Goal: Task Accomplishment & Management: Manage account settings

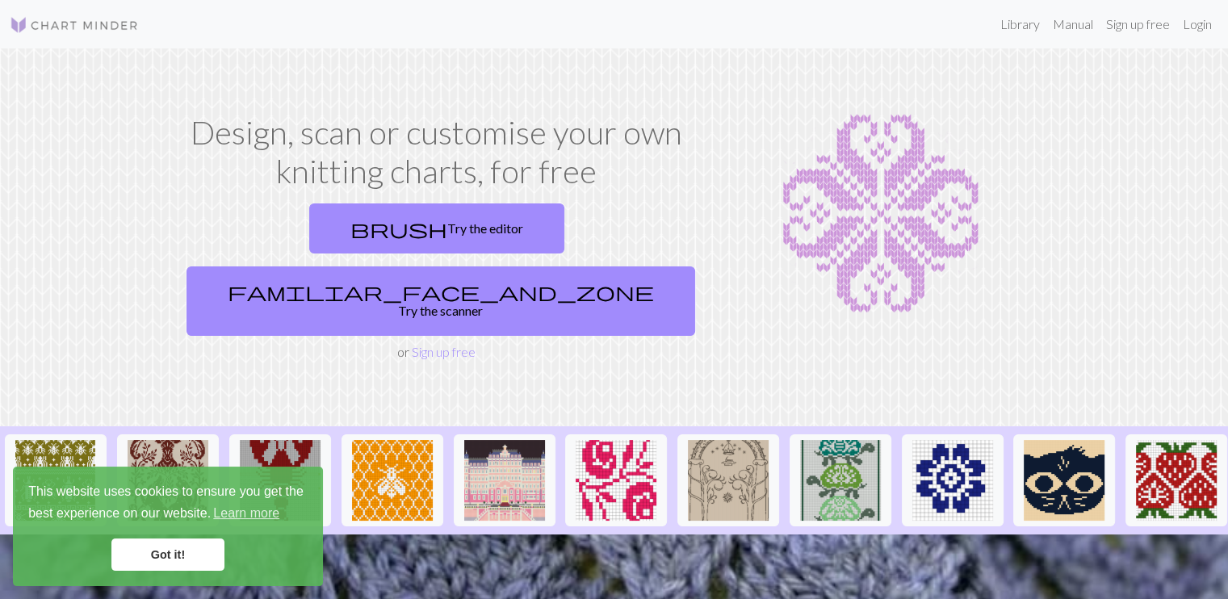
click at [309, 234] on link "brush Try the editor" at bounding box center [436, 228] width 255 height 50
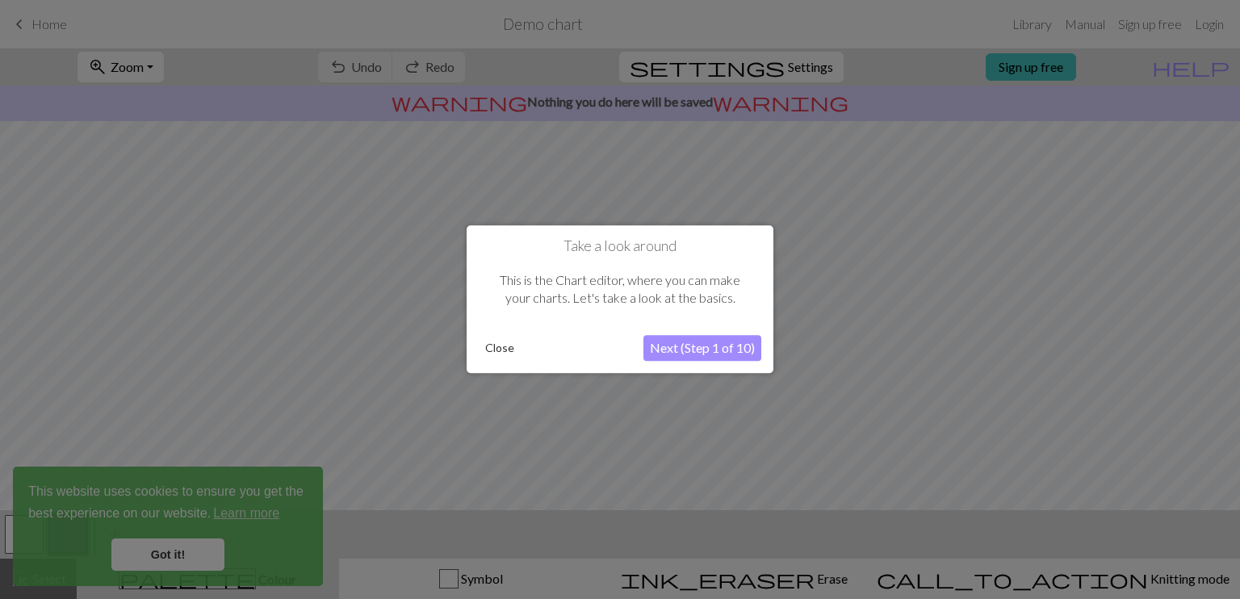
click at [709, 346] on button "Next (Step 1 of 10)" at bounding box center [702, 349] width 118 height 26
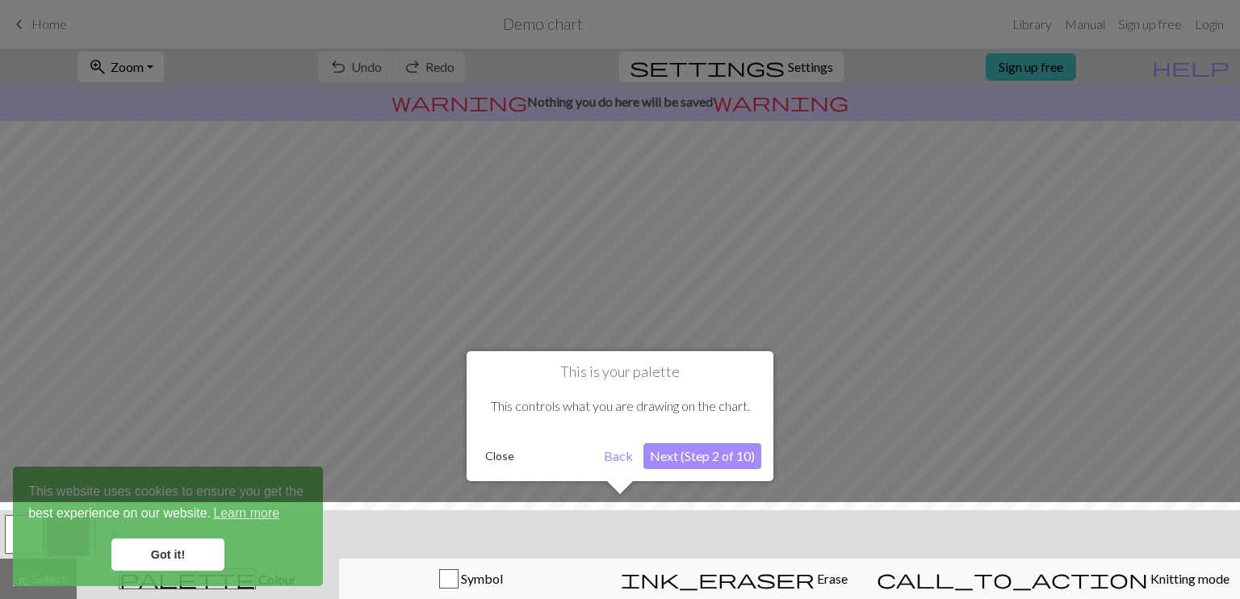
click at [727, 458] on button "Next (Step 2 of 10)" at bounding box center [702, 456] width 118 height 26
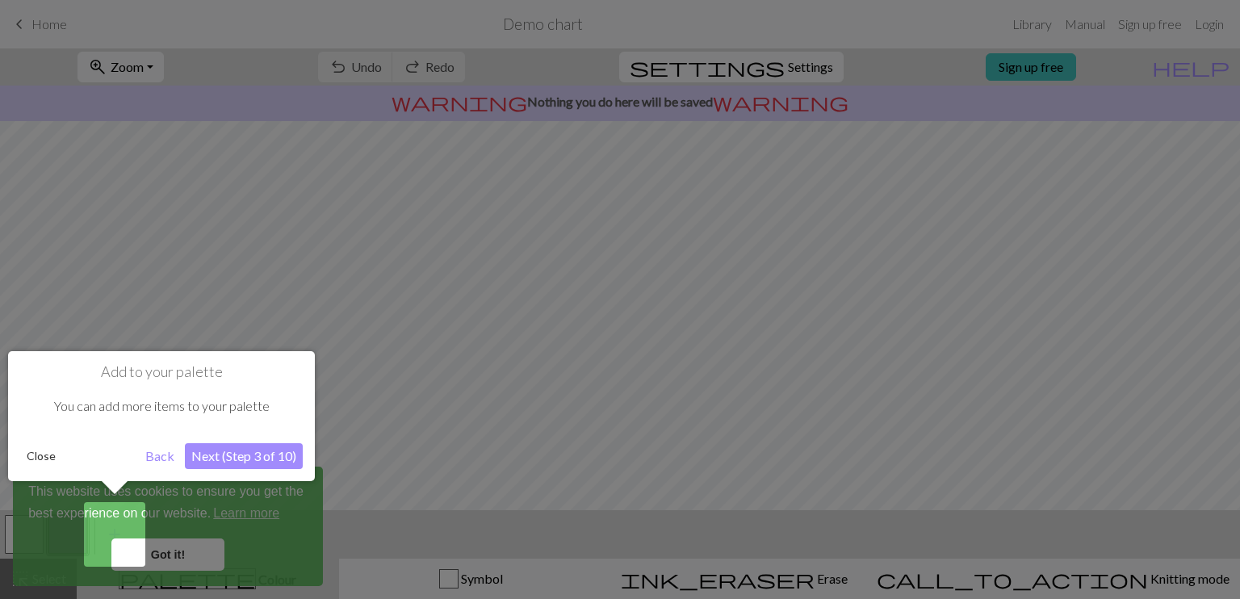
click at [248, 458] on button "Next (Step 3 of 10)" at bounding box center [244, 456] width 118 height 26
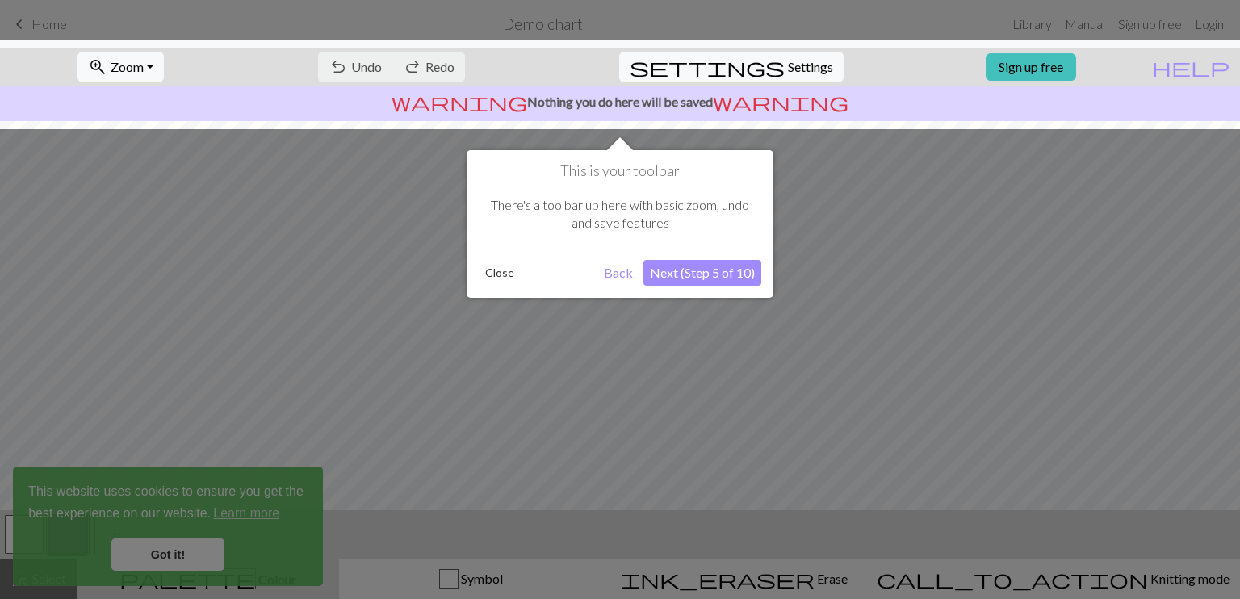
click at [710, 270] on button "Next (Step 5 of 10)" at bounding box center [702, 273] width 118 height 26
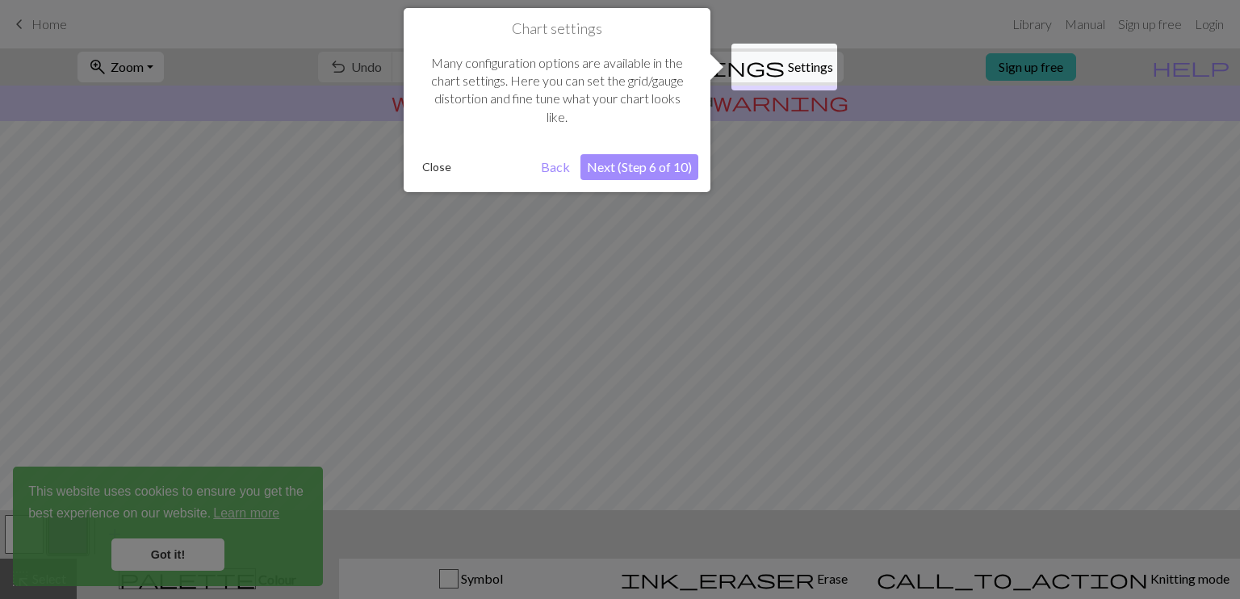
click at [660, 173] on button "Next (Step 6 of 10)" at bounding box center [639, 167] width 118 height 26
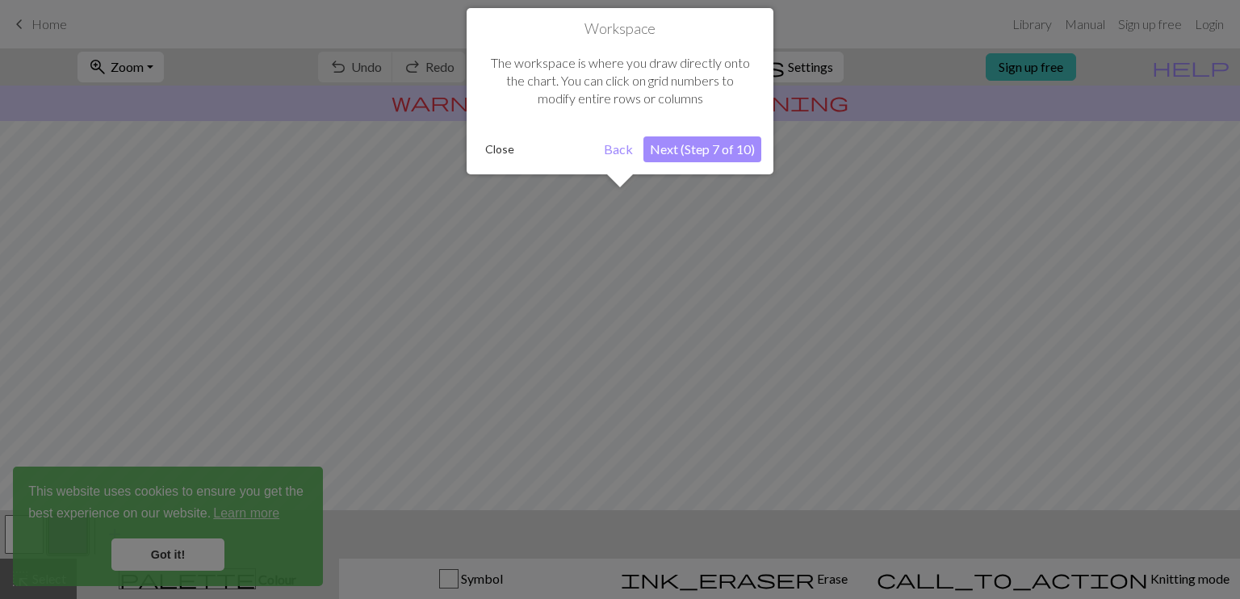
scroll to position [96, 0]
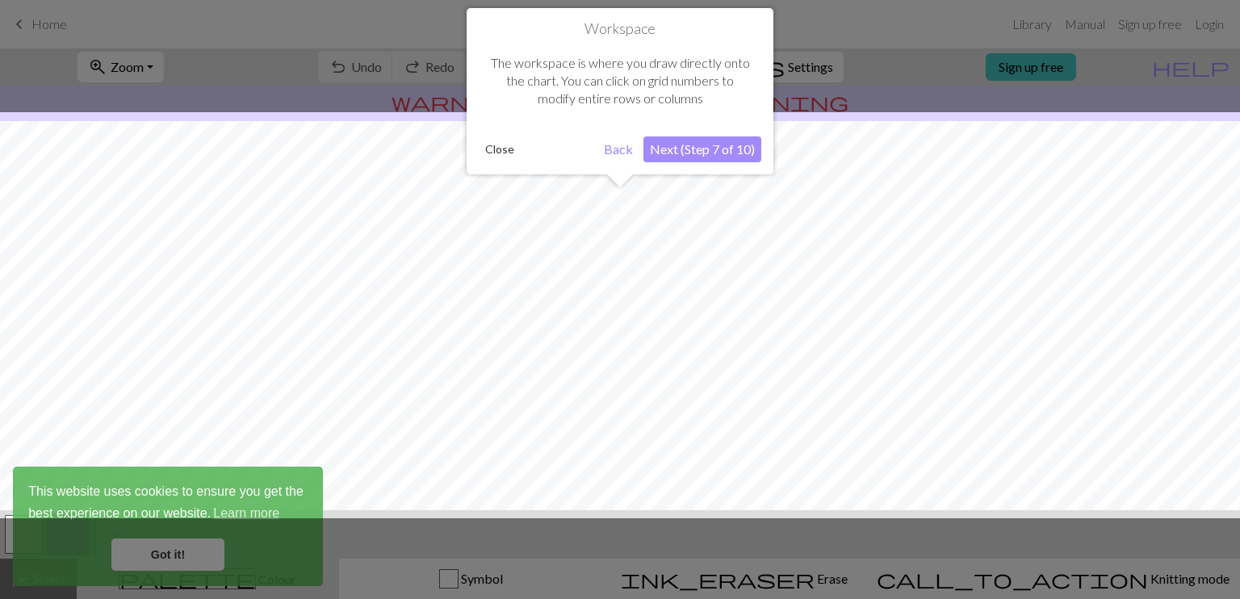
click at [705, 152] on button "Next (Step 7 of 10)" at bounding box center [702, 149] width 118 height 26
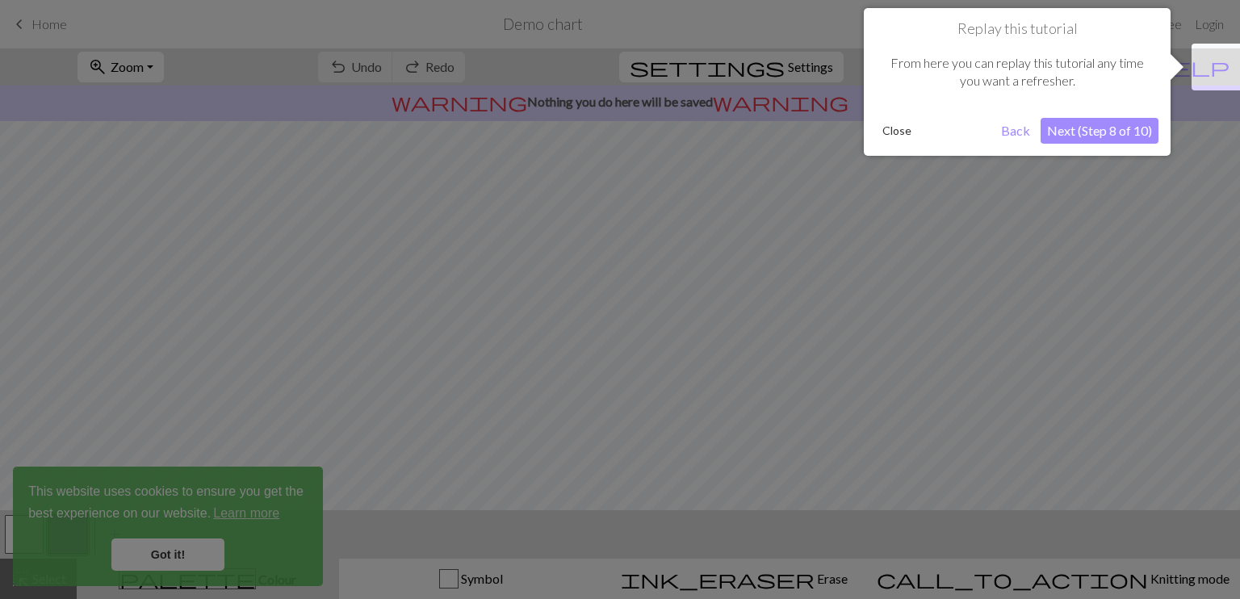
click at [1111, 137] on button "Next (Step 8 of 10)" at bounding box center [1099, 131] width 118 height 26
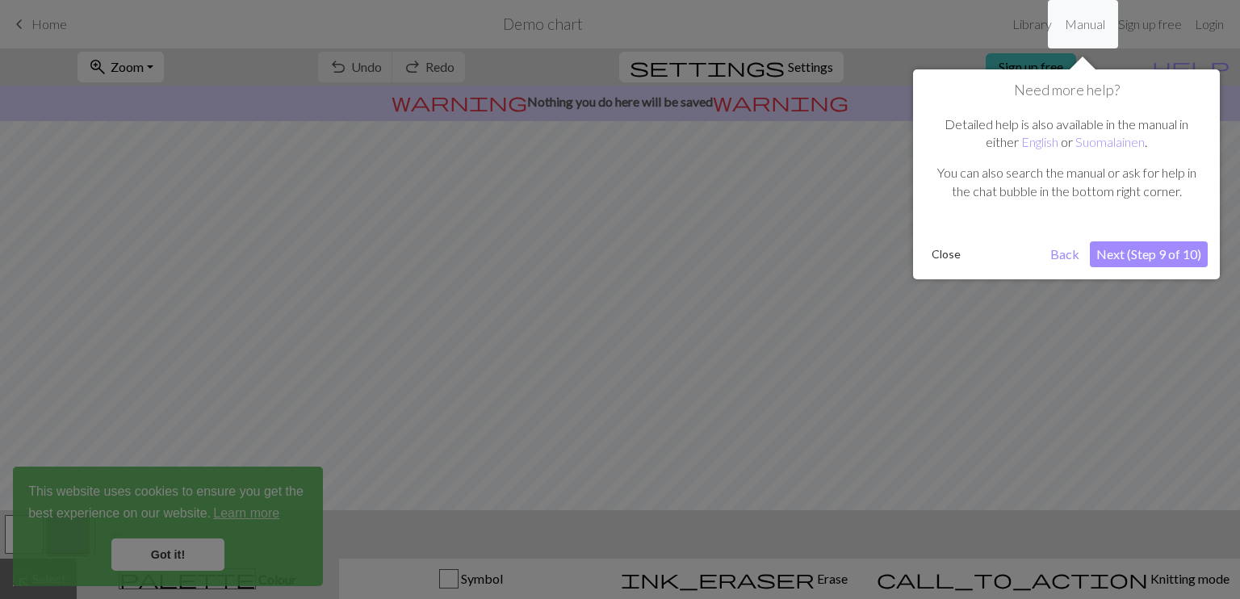
click at [1159, 253] on button "Next (Step 9 of 10)" at bounding box center [1149, 254] width 118 height 26
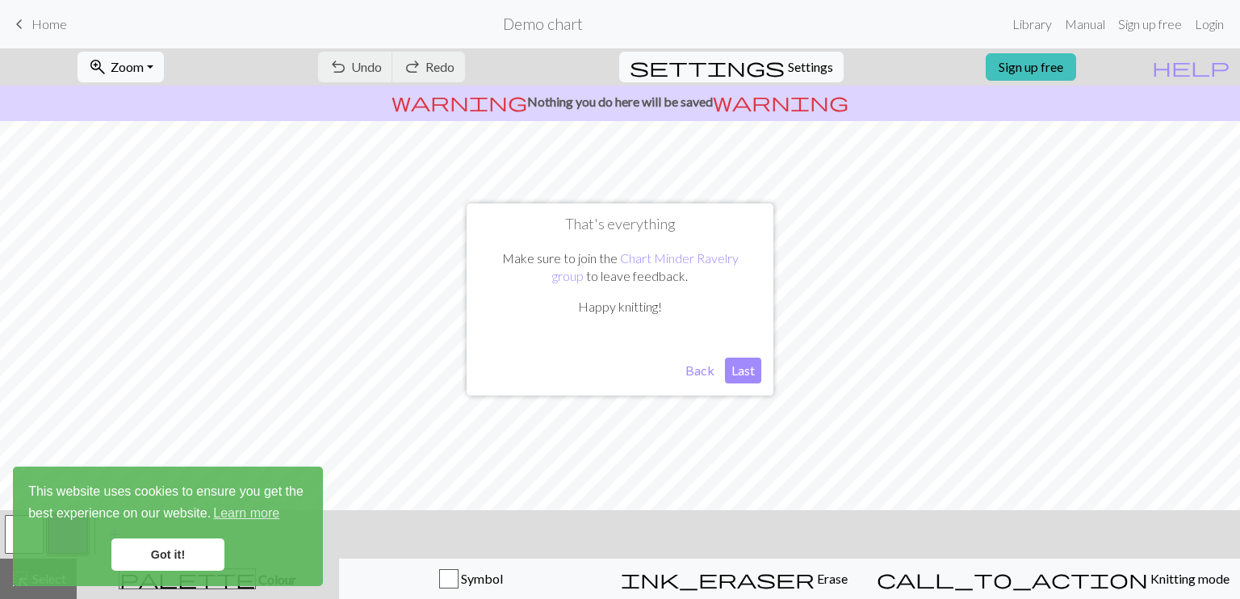
click at [737, 375] on button "Last" at bounding box center [743, 371] width 36 height 26
click at [163, 557] on link "Got it!" at bounding box center [167, 554] width 113 height 32
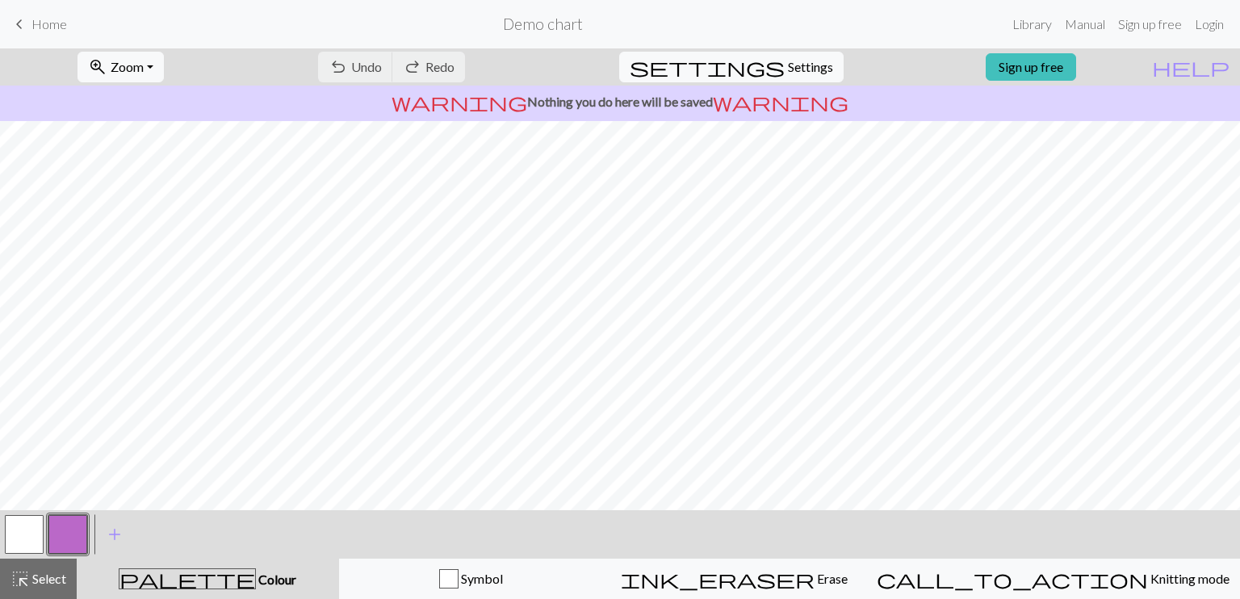
click at [477, 70] on div "undo Undo Undo redo Redo Redo" at bounding box center [391, 66] width 171 height 37
click at [61, 23] on span "Home" at bounding box center [49, 23] width 36 height 15
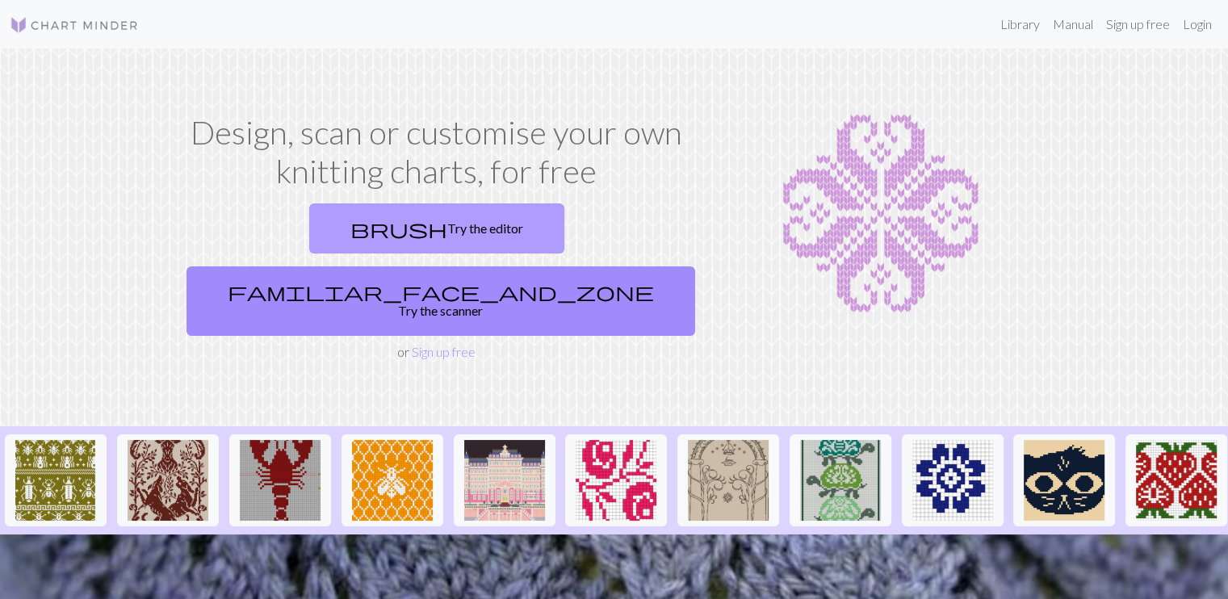
click at [309, 230] on link "brush Try the editor" at bounding box center [436, 228] width 255 height 50
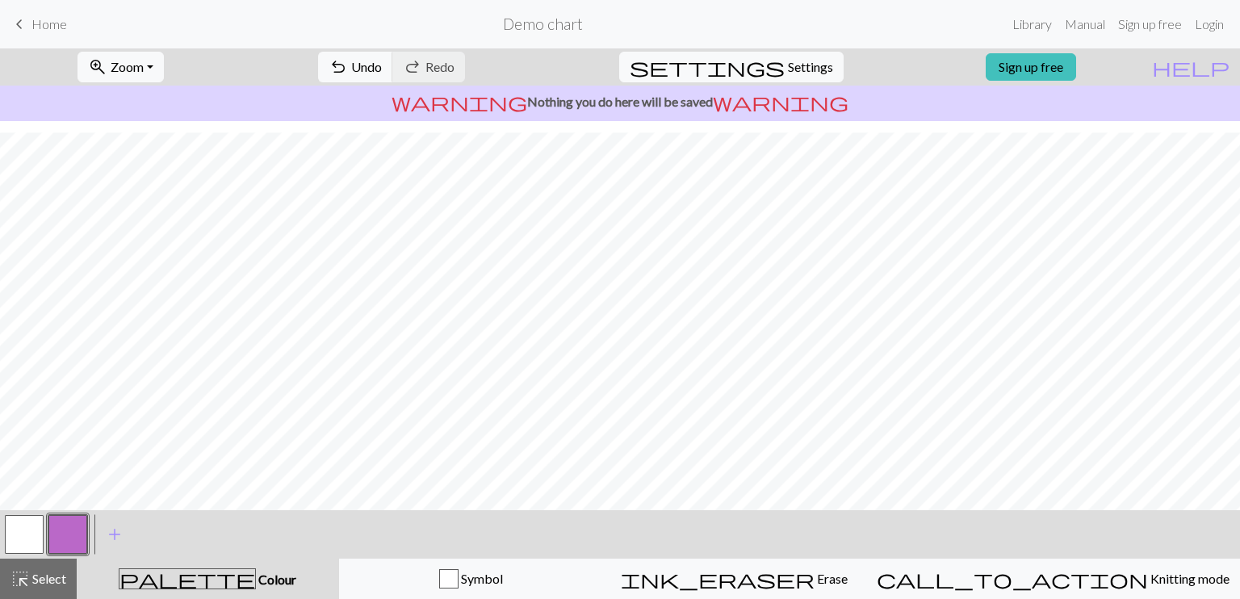
scroll to position [211, 0]
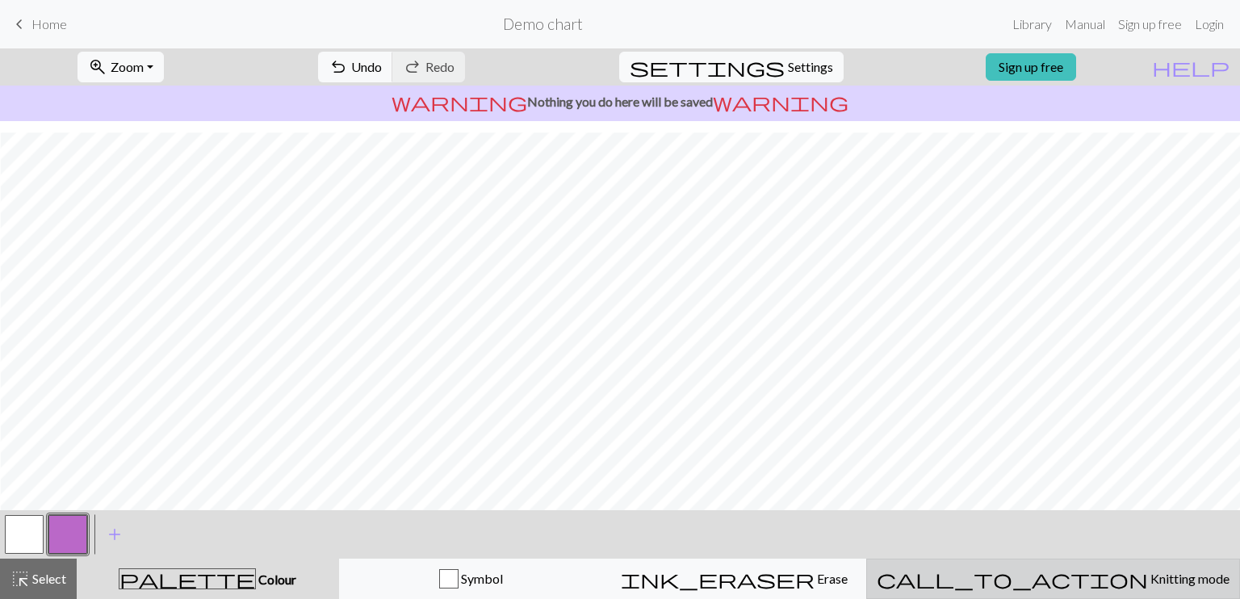
click at [1088, 587] on div "call_to_action Knitting mode Knitting mode" at bounding box center [1053, 578] width 353 height 19
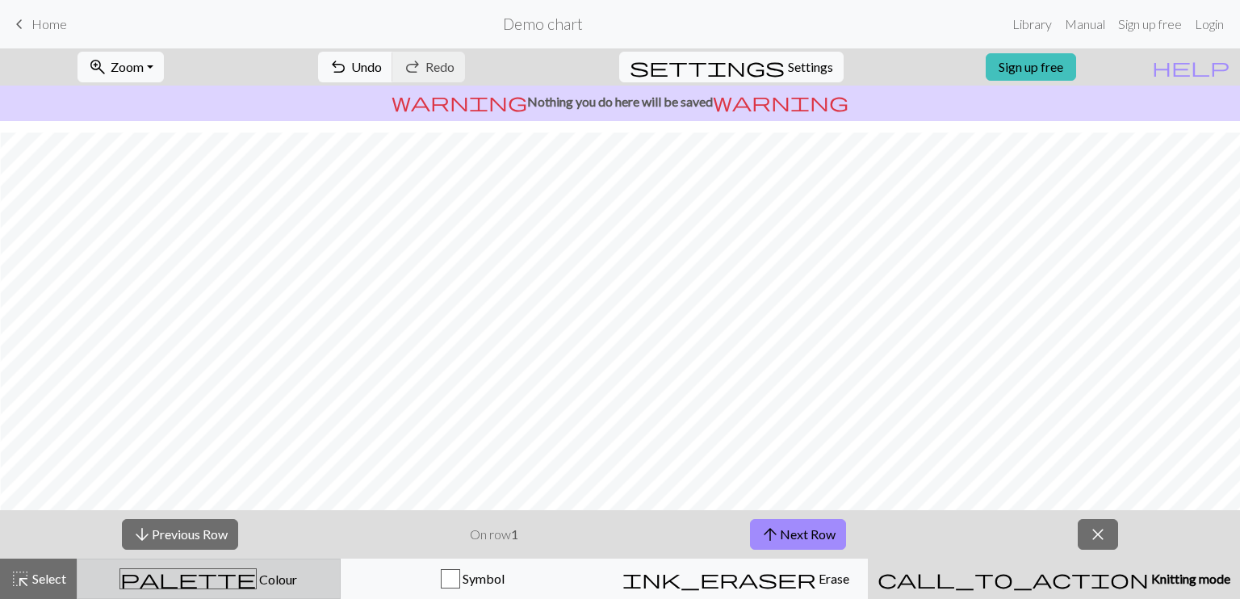
click at [257, 579] on span "Colour" at bounding box center [277, 578] width 40 height 15
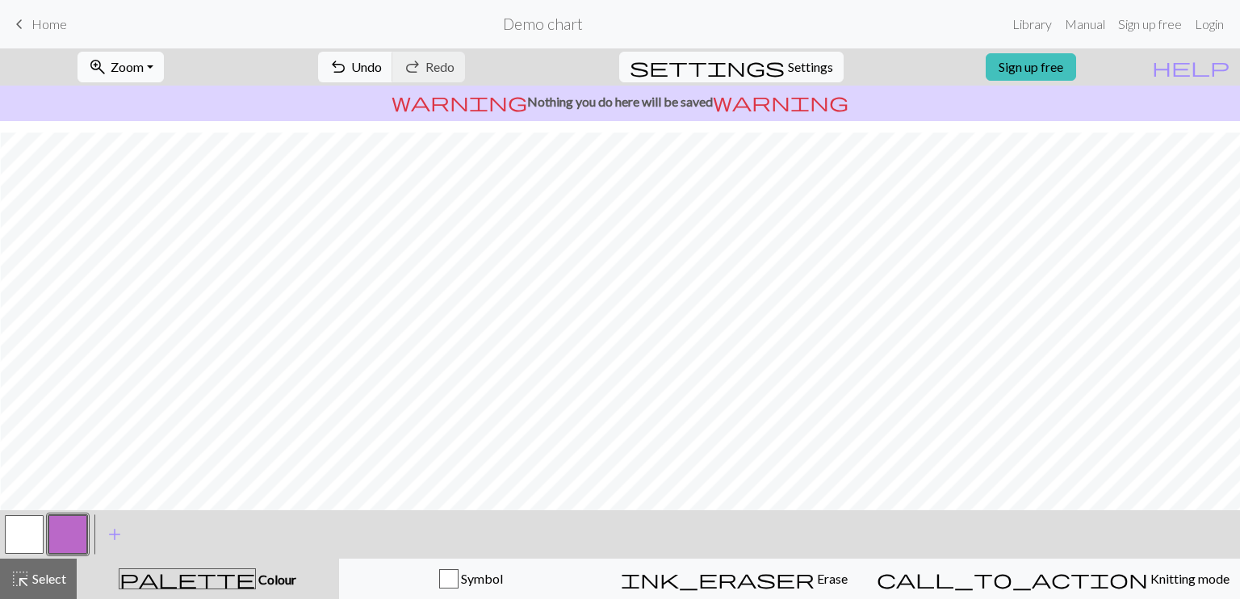
click at [164, 67] on button "zoom_in Zoom Zoom" at bounding box center [120, 67] width 86 height 31
click at [544, 26] on h2 "Demo chart" at bounding box center [543, 24] width 80 height 19
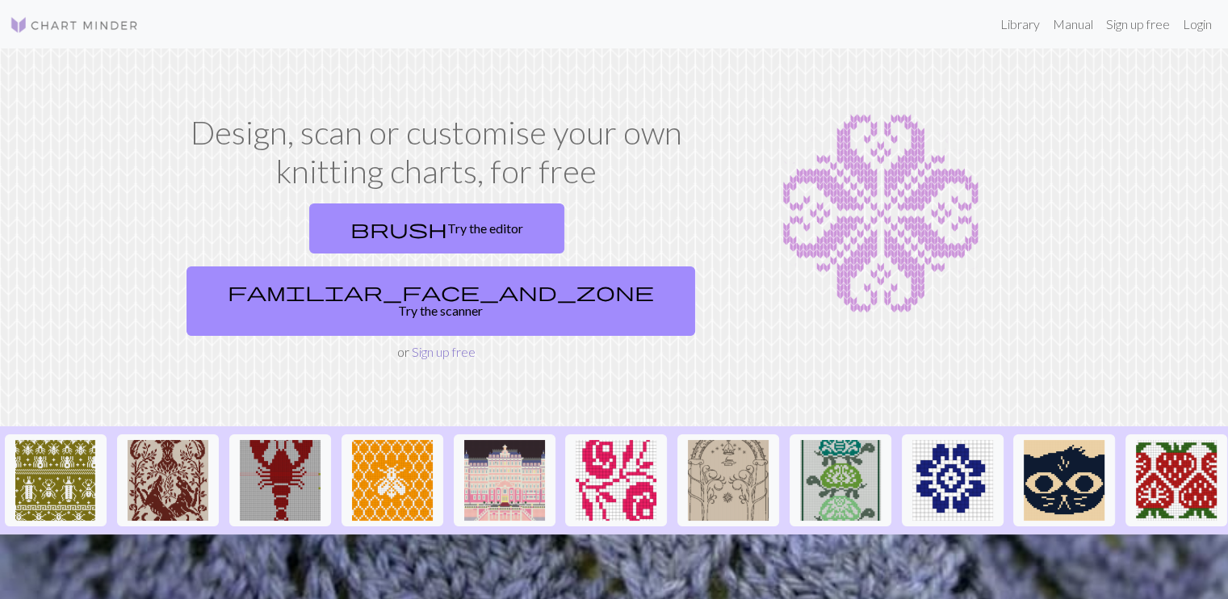
click at [455, 344] on link "Sign up free" at bounding box center [444, 351] width 64 height 15
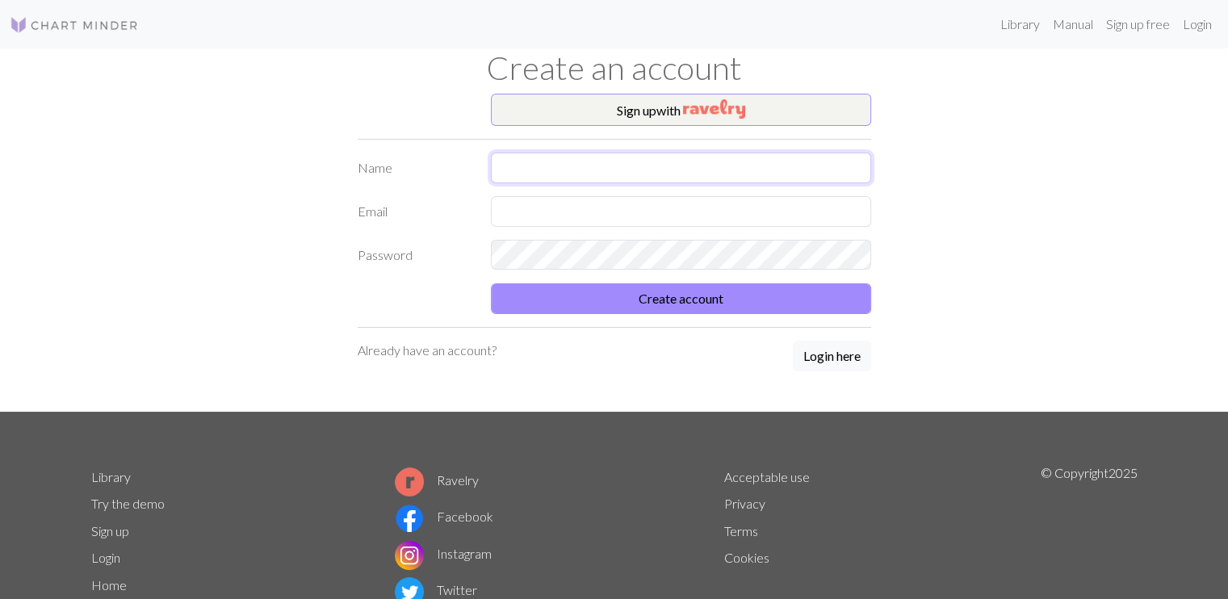
click at [591, 170] on input "text" at bounding box center [681, 168] width 380 height 31
type input "Aino Ristolainen"
click at [601, 211] on input "text" at bounding box center [681, 211] width 380 height 31
type input "aino.ristolainen@gmail.com"
click at [662, 299] on button "Create account" at bounding box center [681, 298] width 380 height 31
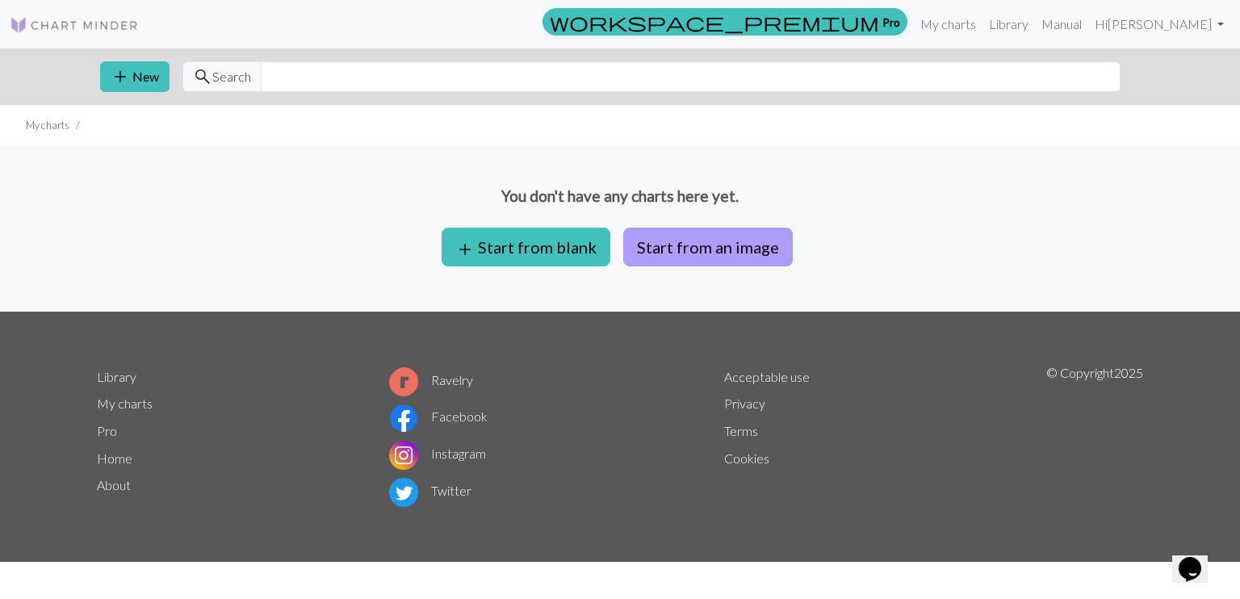
click at [696, 235] on button "Start from an image" at bounding box center [708, 247] width 170 height 39
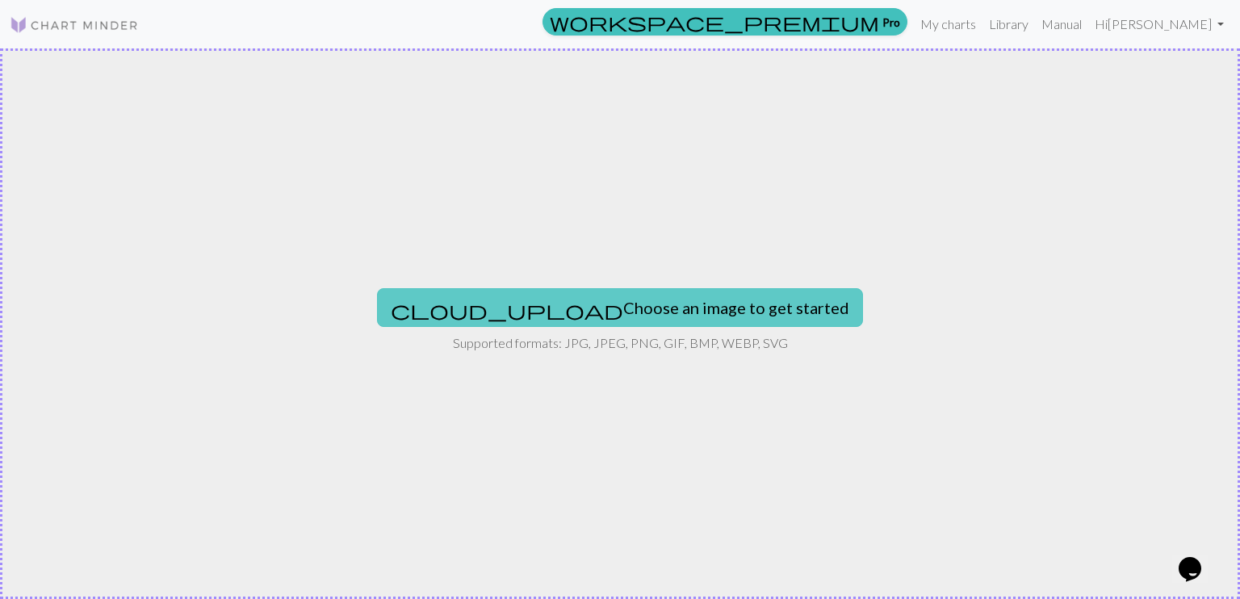
click at [663, 311] on button "cloud_upload Choose an image to get started" at bounding box center [620, 307] width 486 height 39
click at [649, 303] on button "cloud_upload Choose an image to get started" at bounding box center [620, 307] width 486 height 39
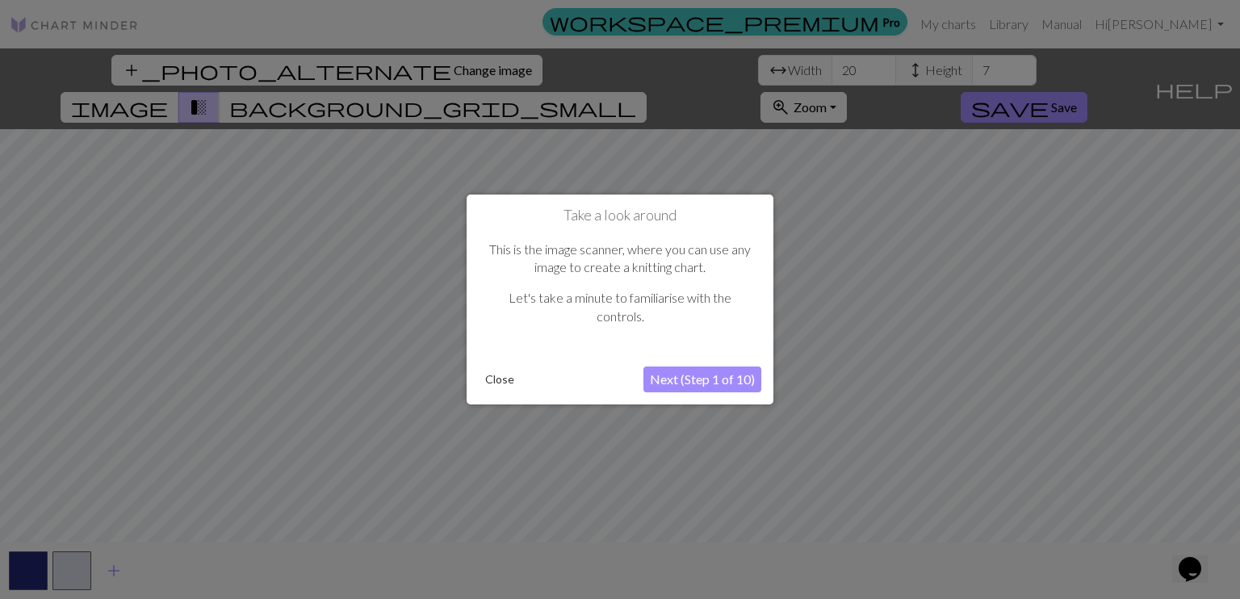
click at [715, 383] on button "Next (Step 1 of 10)" at bounding box center [702, 379] width 118 height 26
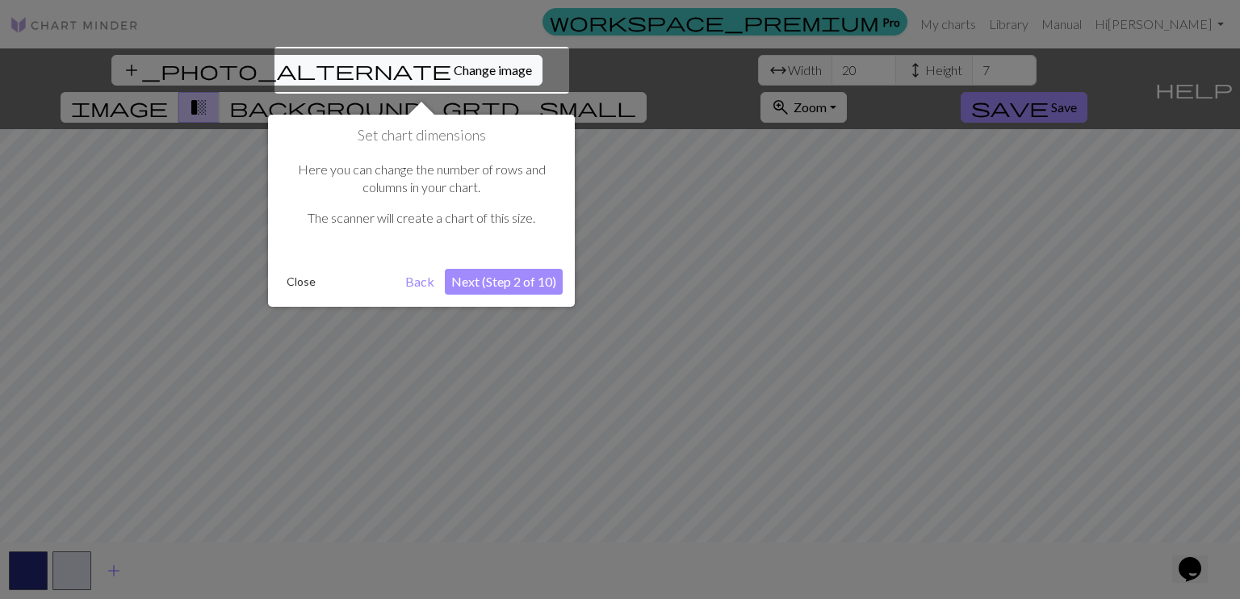
click at [530, 283] on button "Next (Step 2 of 10)" at bounding box center [504, 282] width 118 height 26
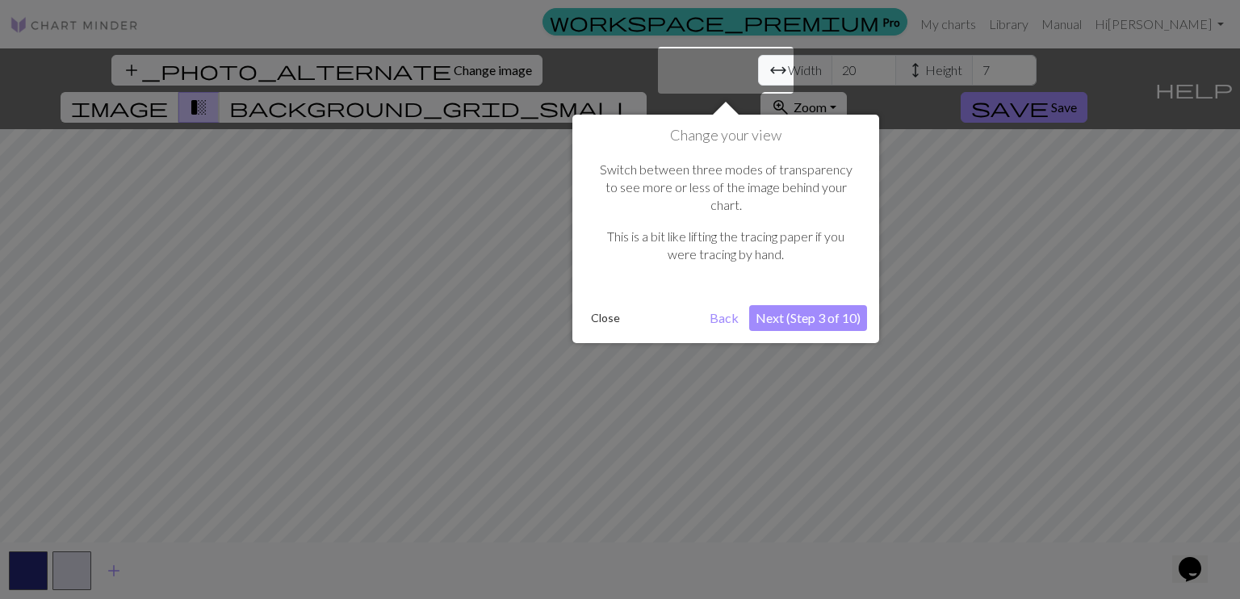
click at [828, 305] on button "Next (Step 3 of 10)" at bounding box center [808, 318] width 118 height 26
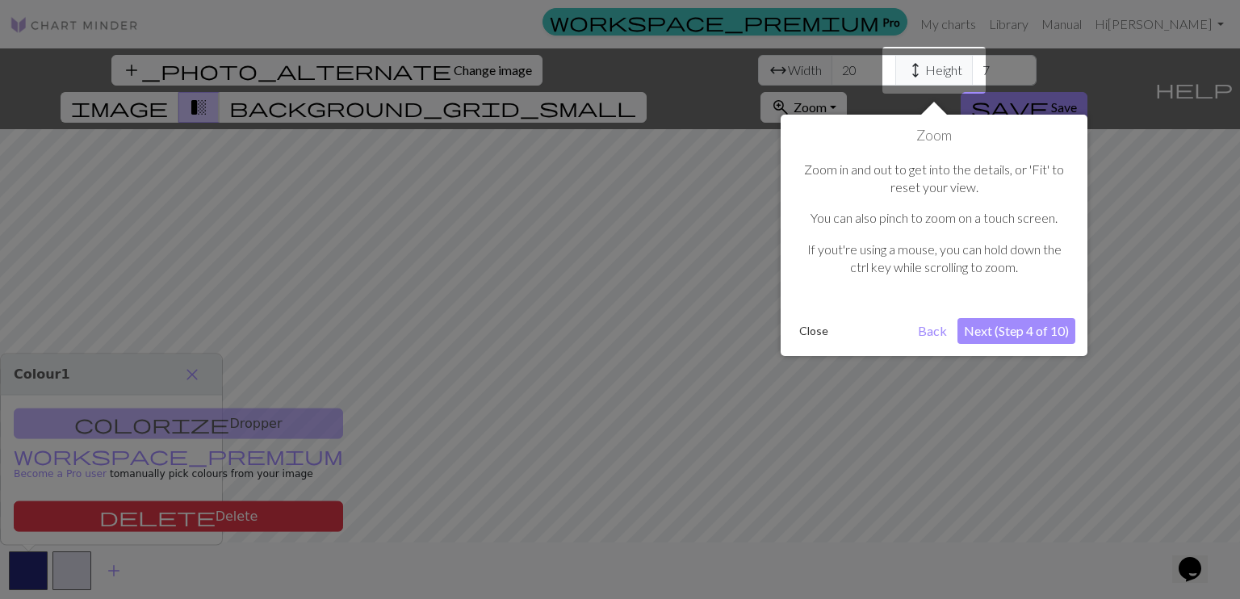
click at [1033, 332] on button "Next (Step 4 of 10)" at bounding box center [1016, 331] width 118 height 26
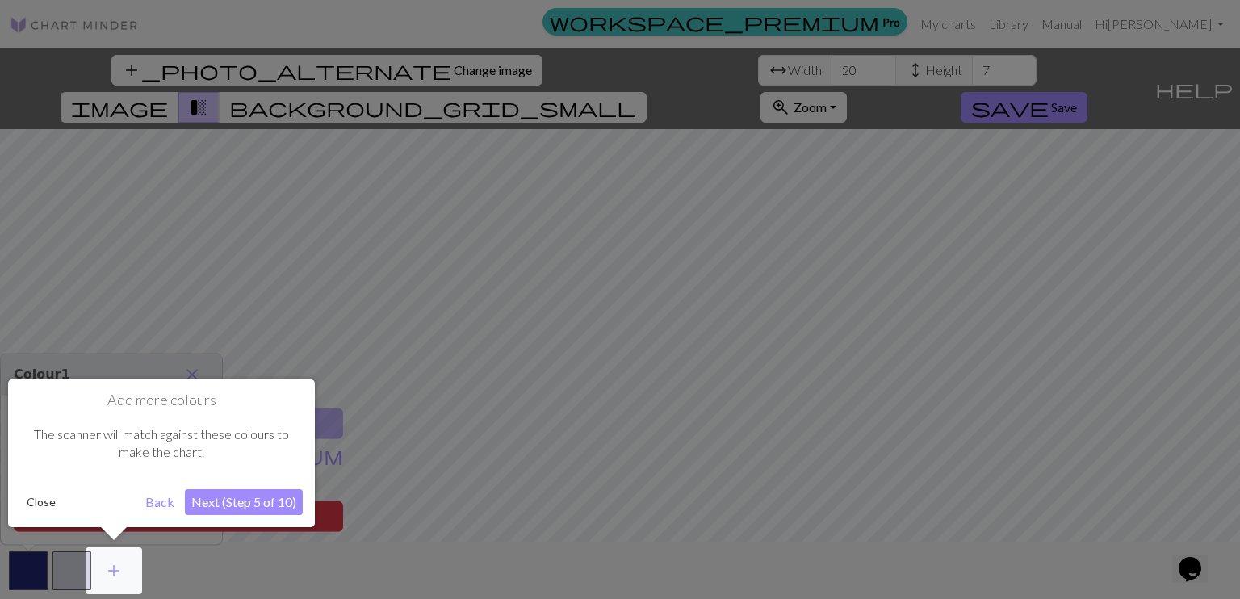
click at [245, 496] on button "Next (Step 5 of 10)" at bounding box center [244, 502] width 118 height 26
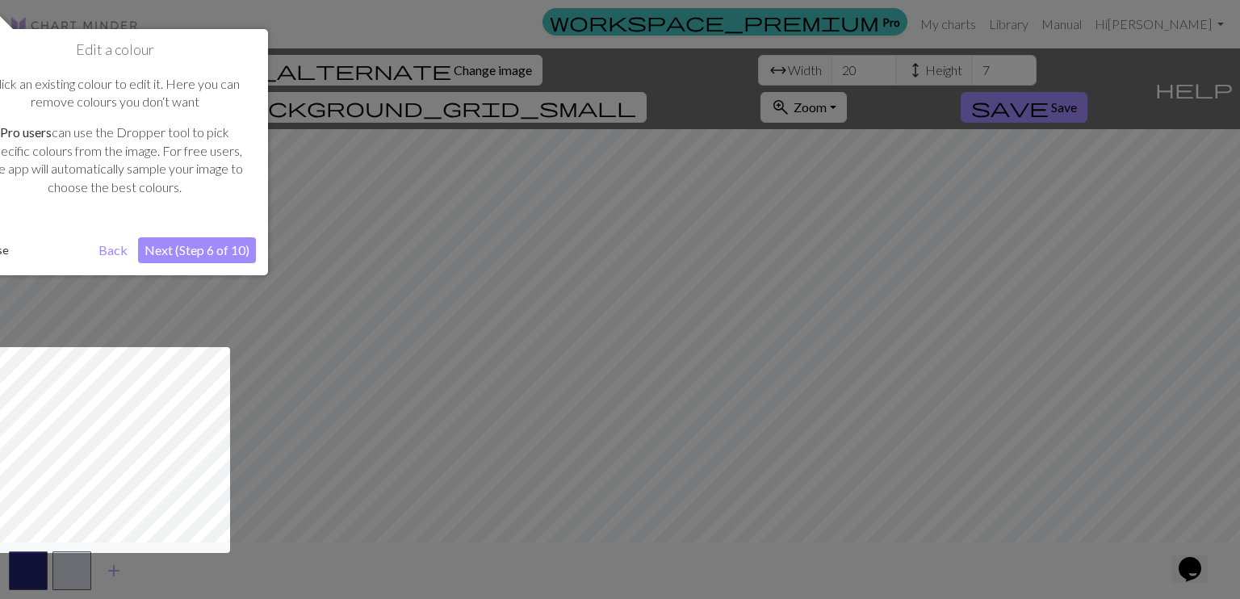
click at [231, 251] on button "Next (Step 6 of 10)" at bounding box center [197, 250] width 118 height 26
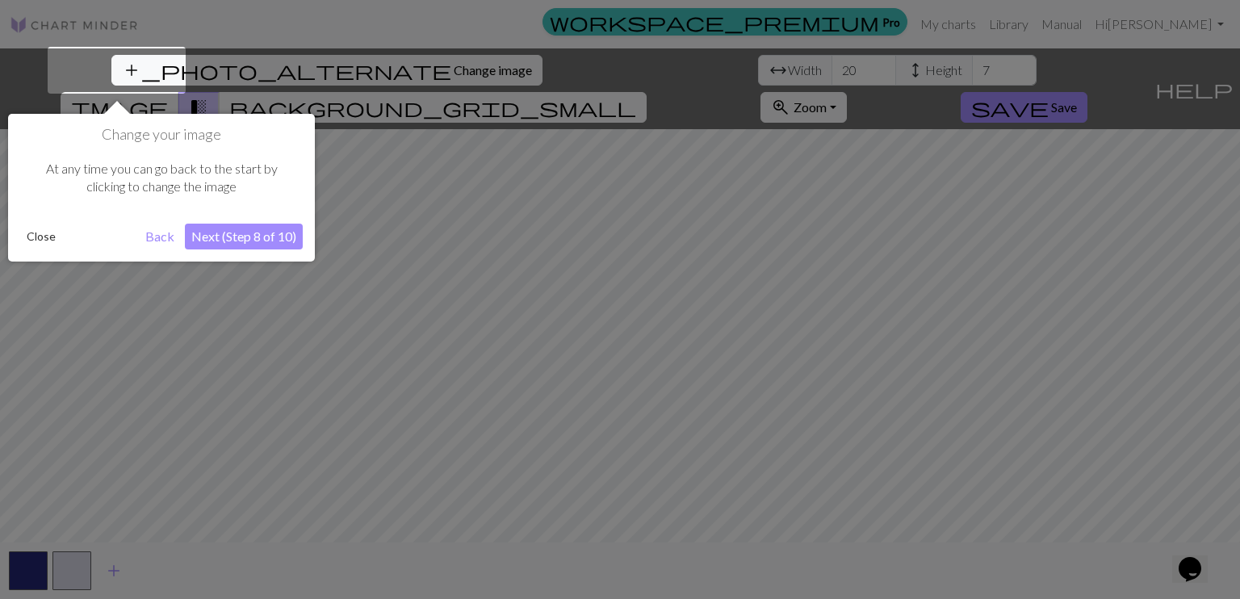
click at [253, 235] on button "Next (Step 8 of 10)" at bounding box center [244, 237] width 118 height 26
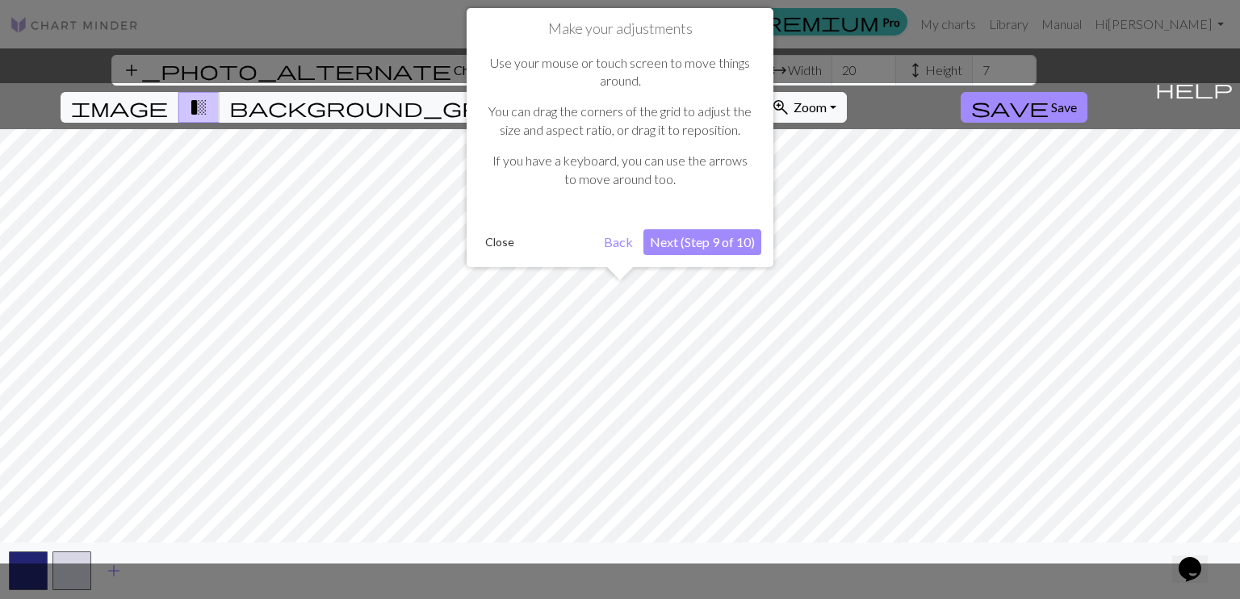
click at [714, 241] on button "Next (Step 9 of 10)" at bounding box center [702, 242] width 118 height 26
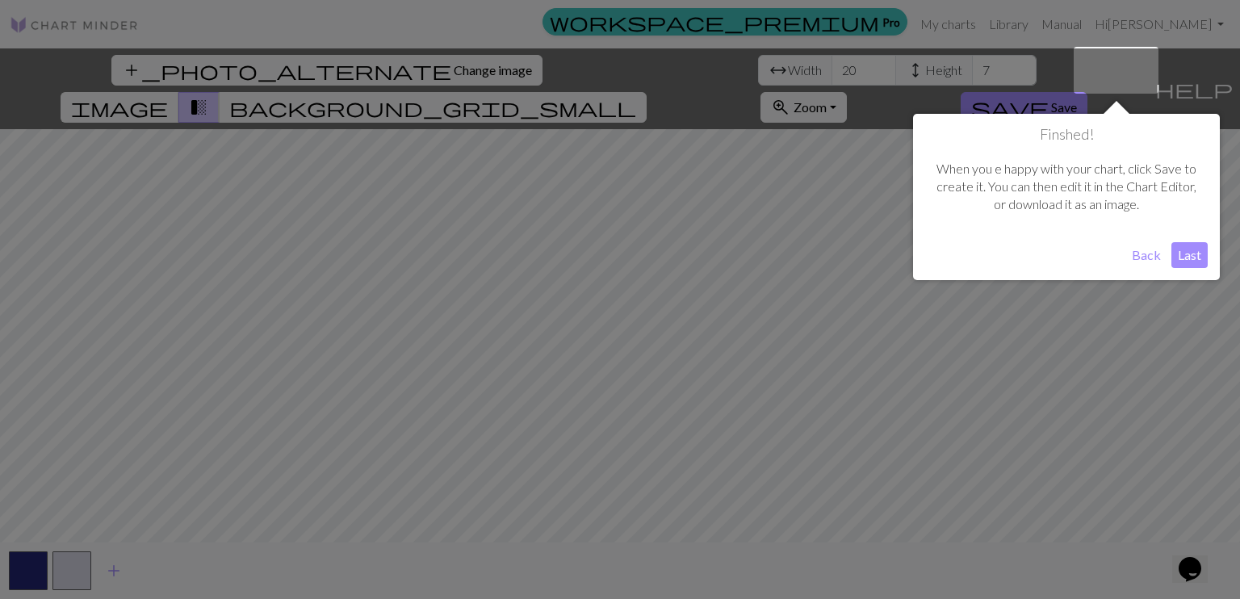
click at [1192, 257] on button "Last" at bounding box center [1189, 255] width 36 height 26
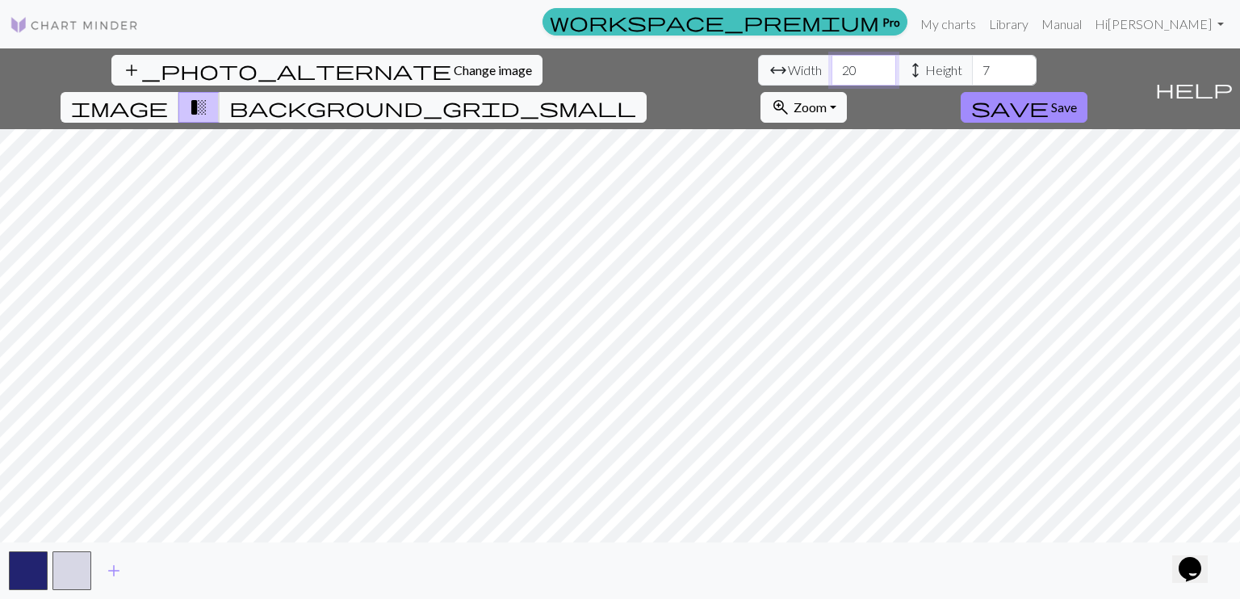
click at [831, 74] on input "20" at bounding box center [863, 70] width 65 height 31
type input "2"
type input "64"
click at [972, 78] on input "7" at bounding box center [1004, 70] width 65 height 31
type input "21"
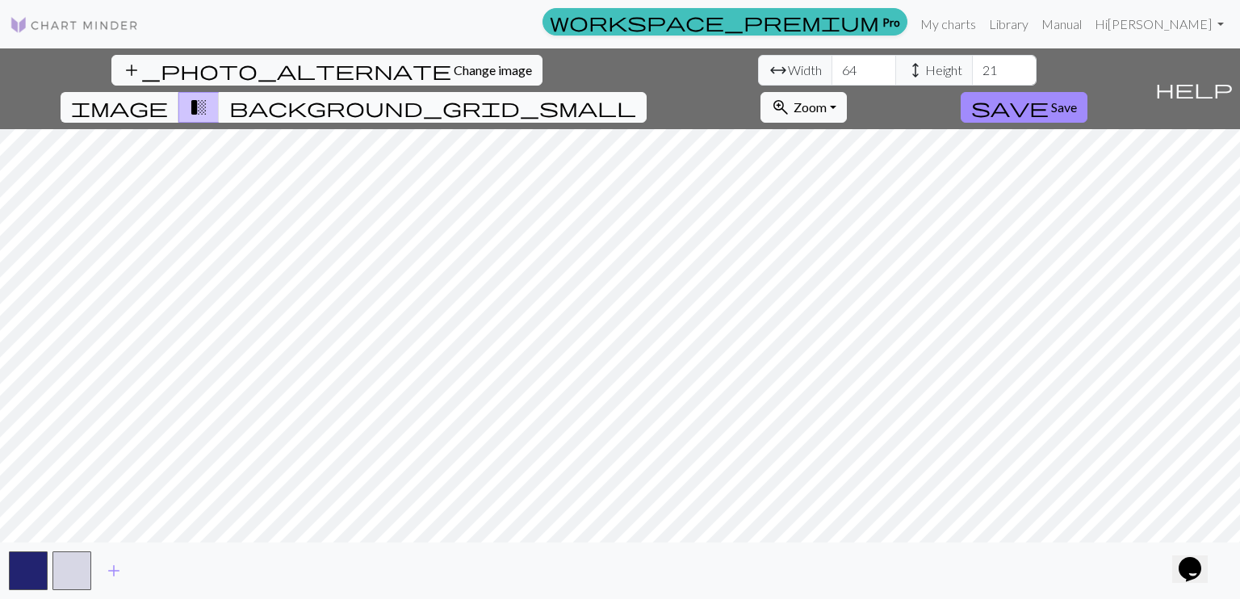
click at [636, 96] on span "background_grid_small" at bounding box center [432, 107] width 407 height 23
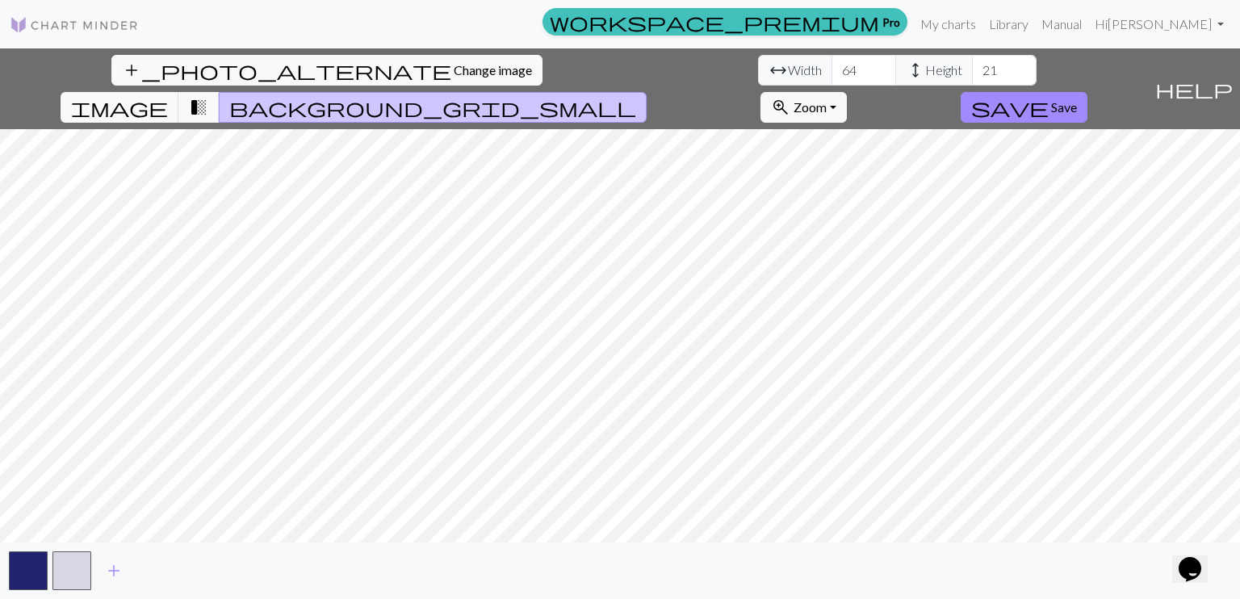
click at [636, 96] on span "background_grid_small" at bounding box center [432, 107] width 407 height 23
click at [208, 96] on span "transition_fade" at bounding box center [198, 107] width 19 height 23
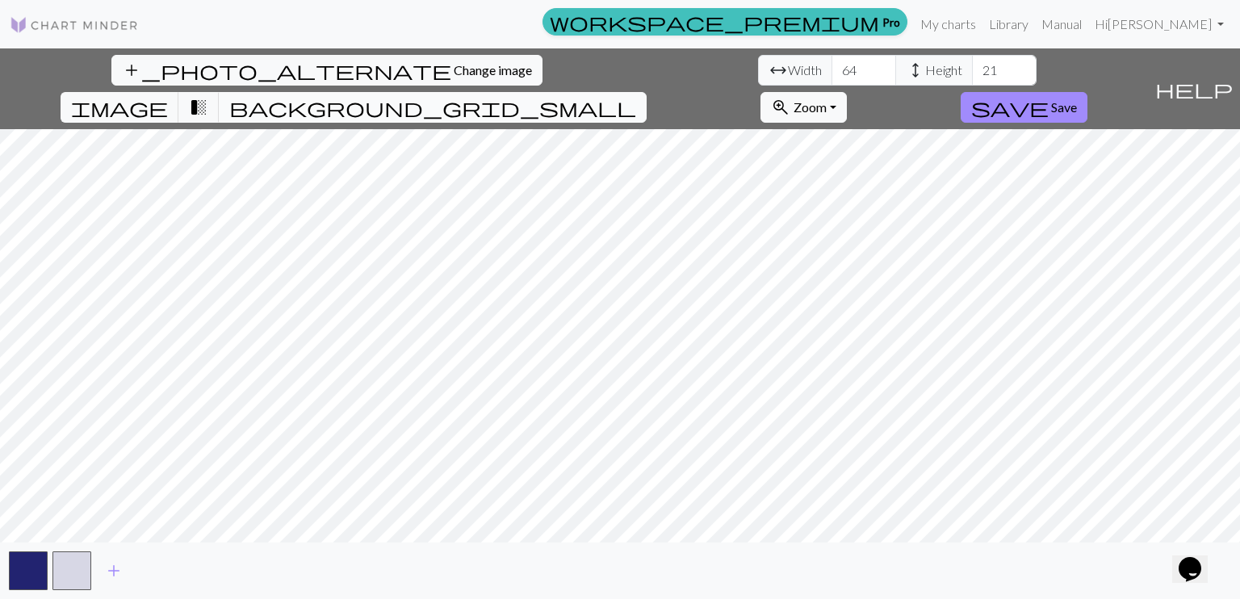
click at [636, 96] on span "background_grid_small" at bounding box center [432, 107] width 407 height 23
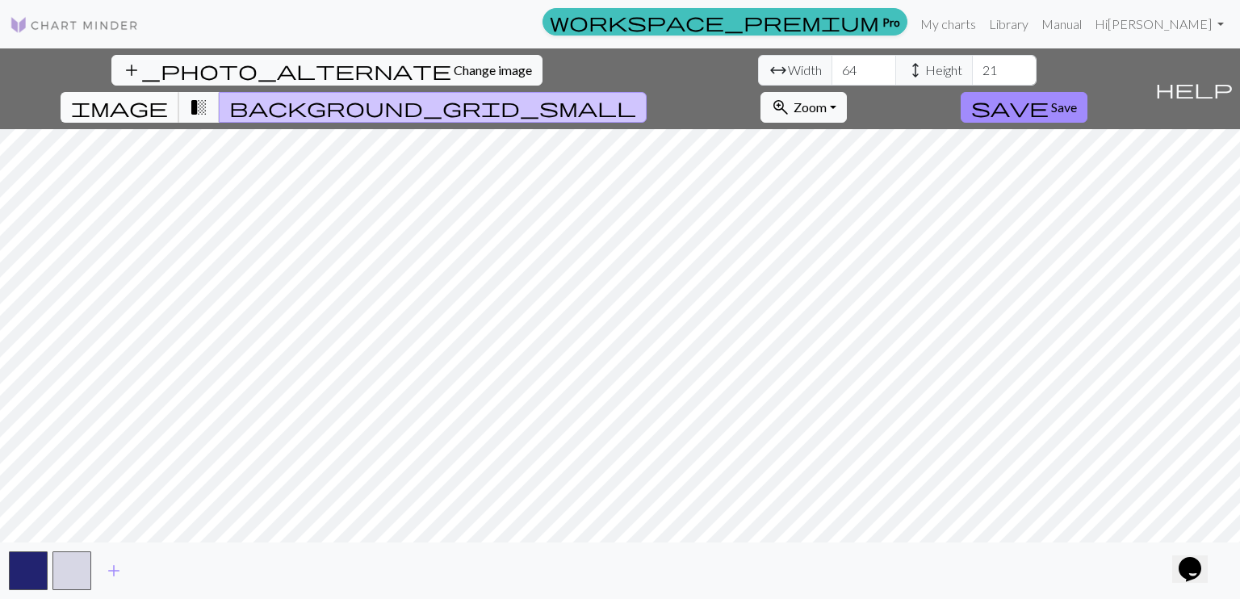
click at [168, 96] on span "image" at bounding box center [119, 107] width 97 height 23
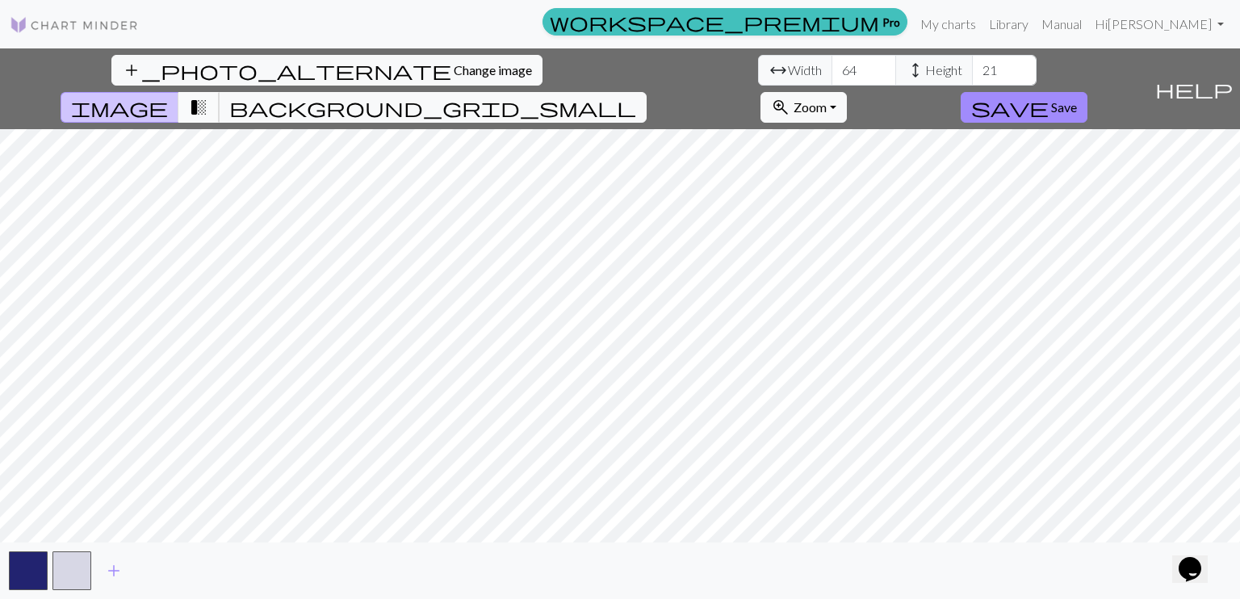
click at [208, 96] on span "transition_fade" at bounding box center [198, 107] width 19 height 23
click at [636, 96] on span "background_grid_small" at bounding box center [432, 107] width 407 height 23
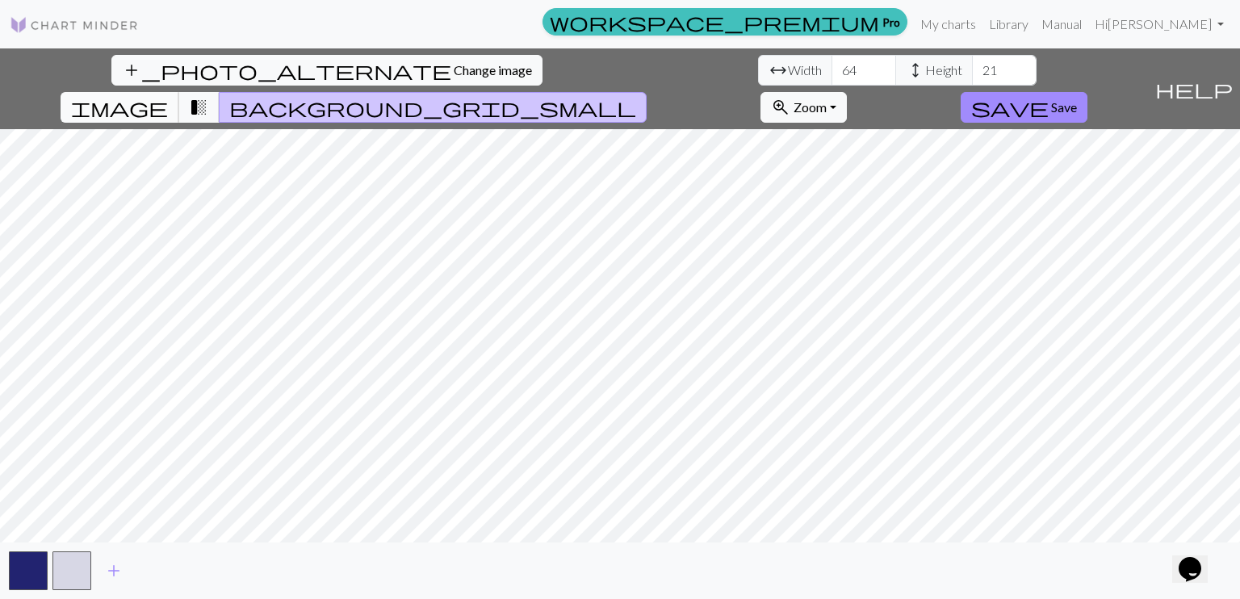
click at [168, 96] on span "image" at bounding box center [119, 107] width 97 height 23
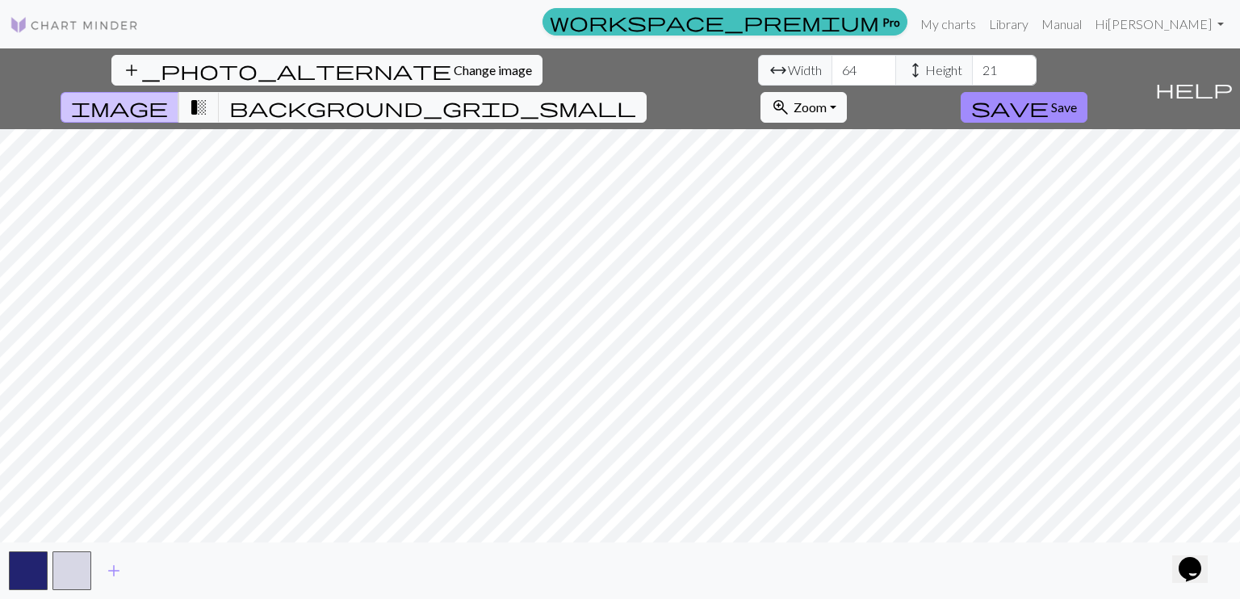
click at [1227, 565] on div "add_photo_alternate Change image arrow_range Width 64 height Height 21 image tr…" at bounding box center [620, 323] width 1240 height 550
click at [831, 72] on input "64" at bounding box center [863, 70] width 65 height 31
type input "6"
type input "66"
click at [208, 96] on span "transition_fade" at bounding box center [198, 107] width 19 height 23
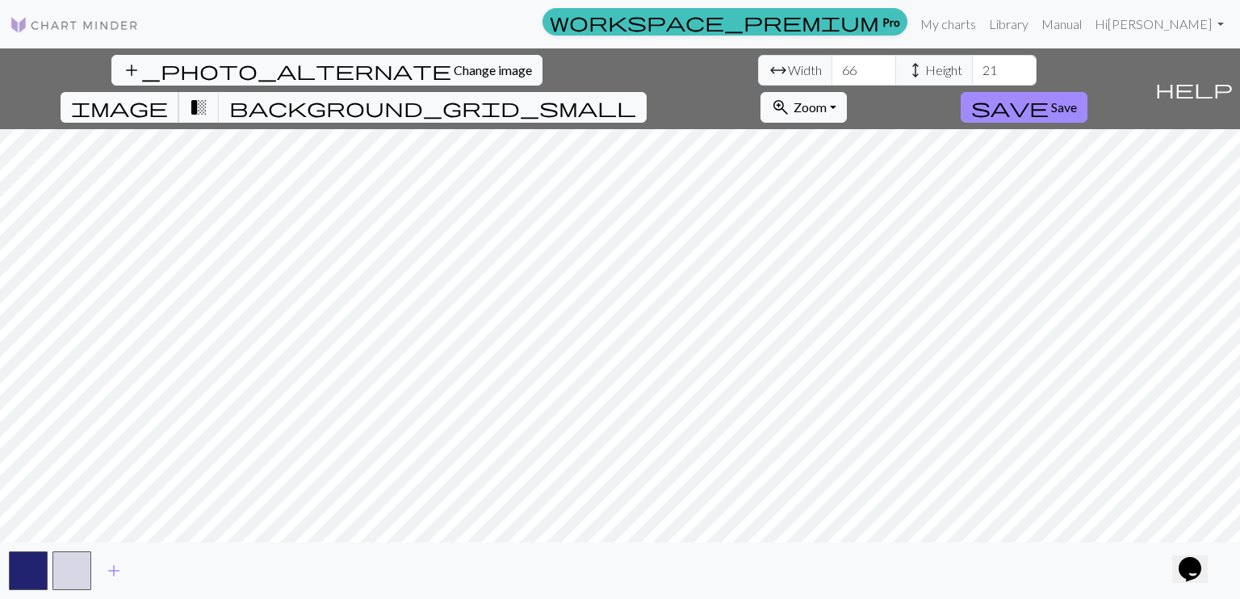
click at [168, 96] on span "image" at bounding box center [119, 107] width 97 height 23
click at [972, 70] on input "21" at bounding box center [1004, 70] width 65 height 31
type input "23"
click at [220, 92] on button "transition_fade" at bounding box center [198, 107] width 41 height 31
click at [647, 92] on button "background_grid_small" at bounding box center [433, 107] width 428 height 31
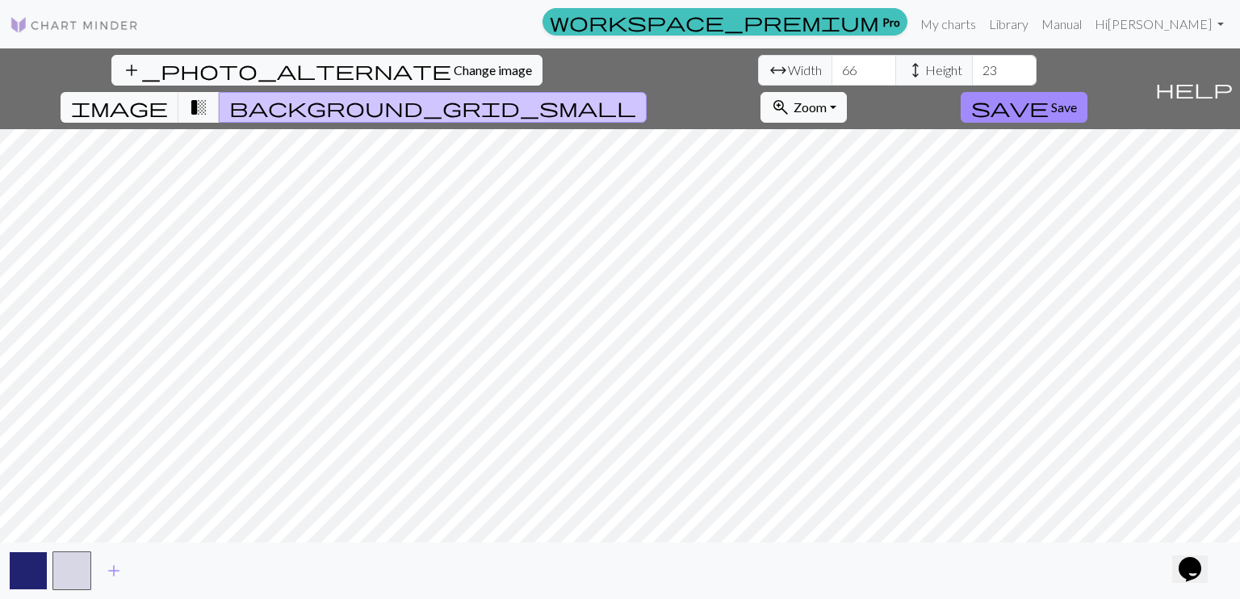
click at [28, 580] on button "button" at bounding box center [28, 570] width 39 height 39
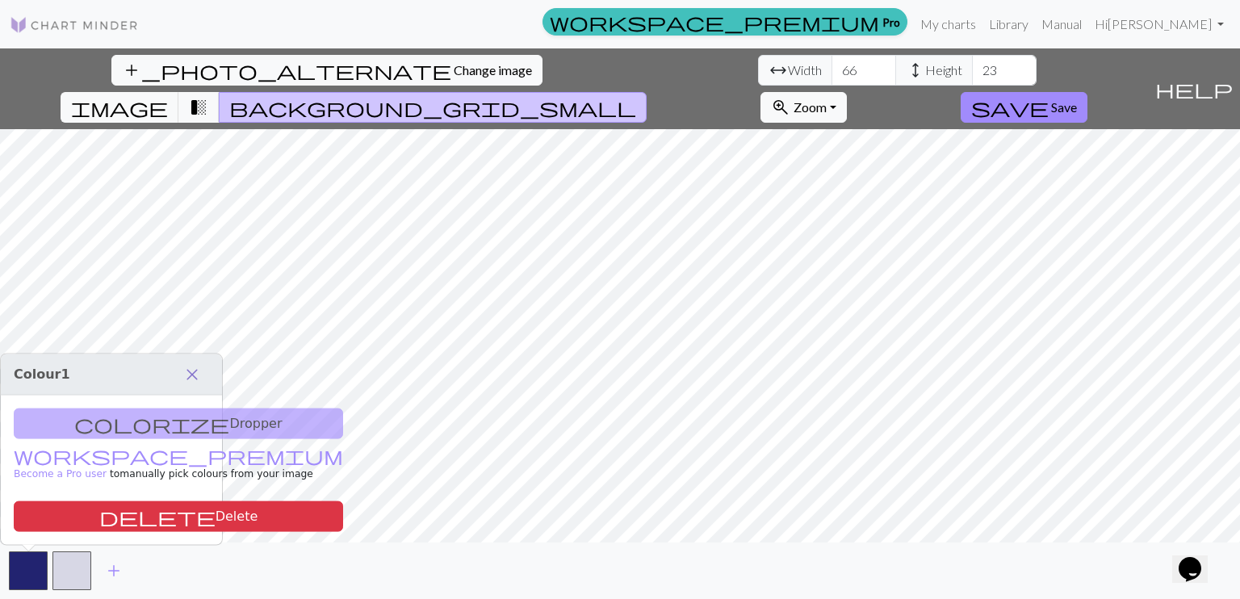
click at [194, 366] on span "close" at bounding box center [191, 374] width 19 height 23
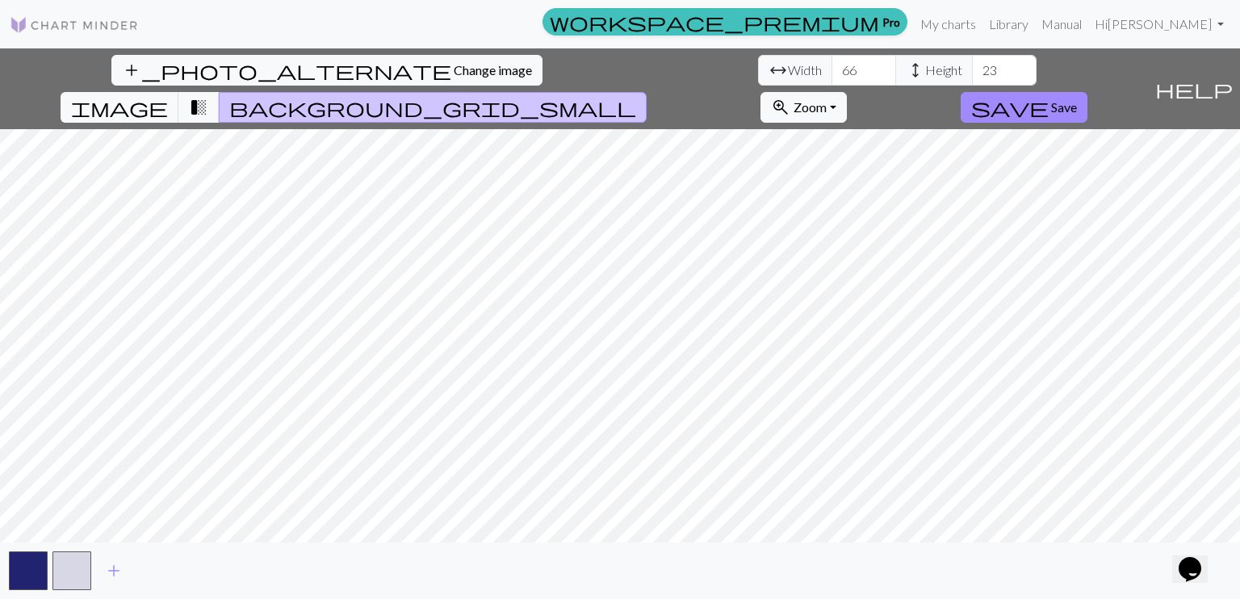
click at [265, 558] on div "add" at bounding box center [620, 570] width 1240 height 57
click at [847, 92] on button "zoom_in Zoom Zoom" at bounding box center [803, 107] width 86 height 31
click at [208, 96] on span "transition_fade" at bounding box center [198, 107] width 19 height 23
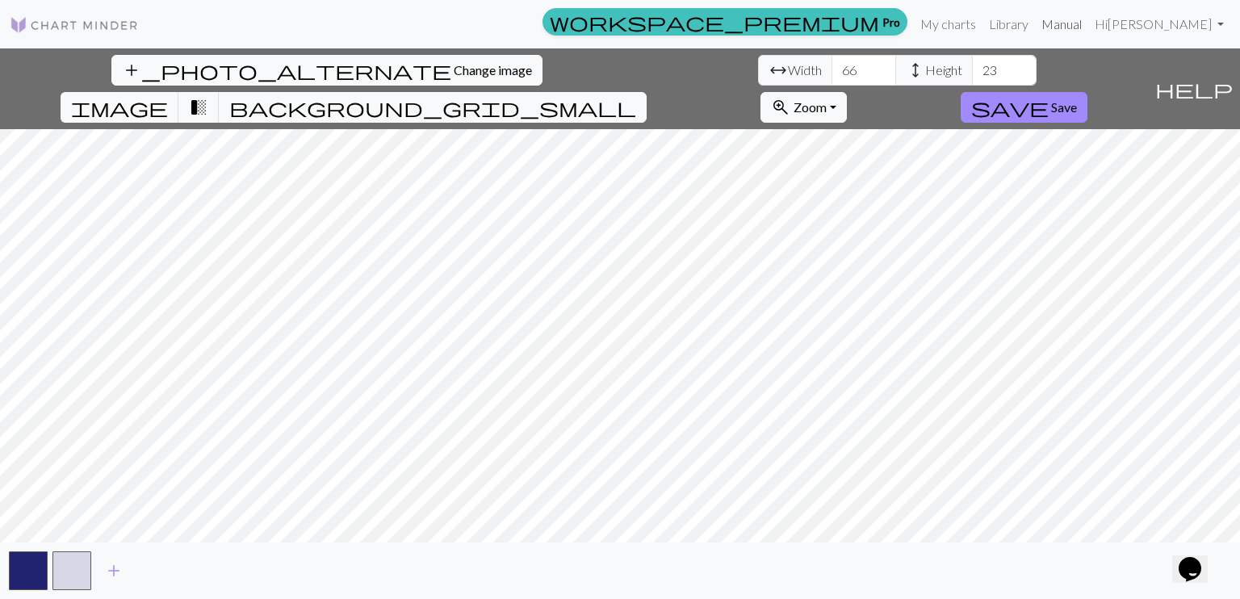
click at [1082, 25] on link "Manual" at bounding box center [1061, 24] width 53 height 32
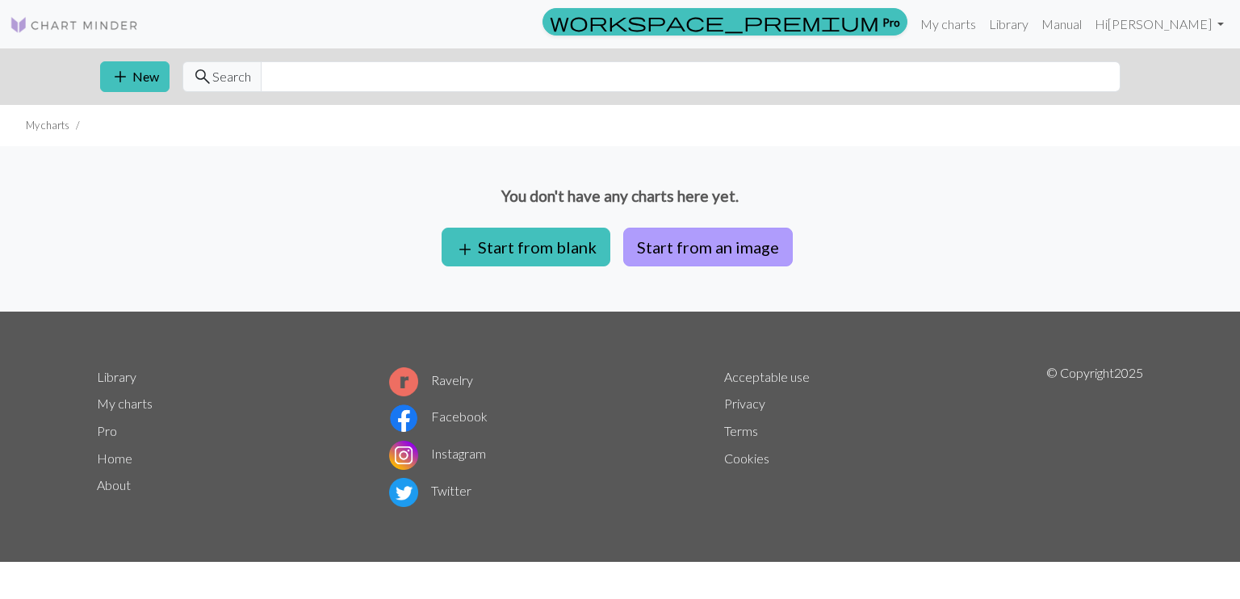
click at [730, 250] on button "Start from an image" at bounding box center [708, 247] width 170 height 39
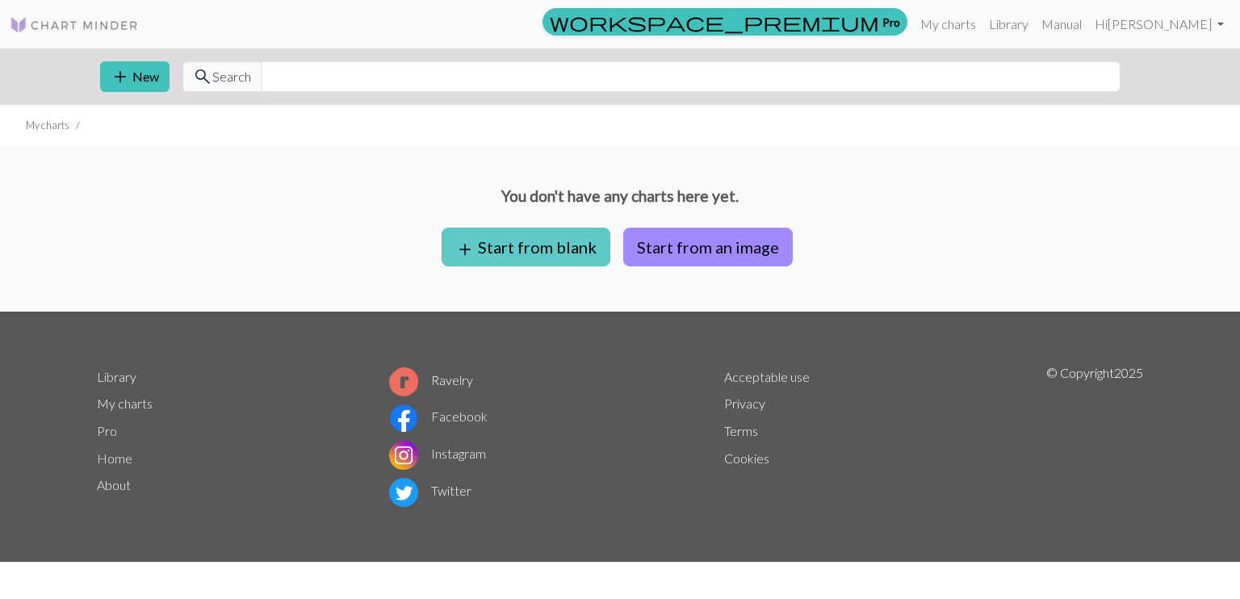
click at [558, 240] on button "add Start from blank" at bounding box center [526, 247] width 169 height 39
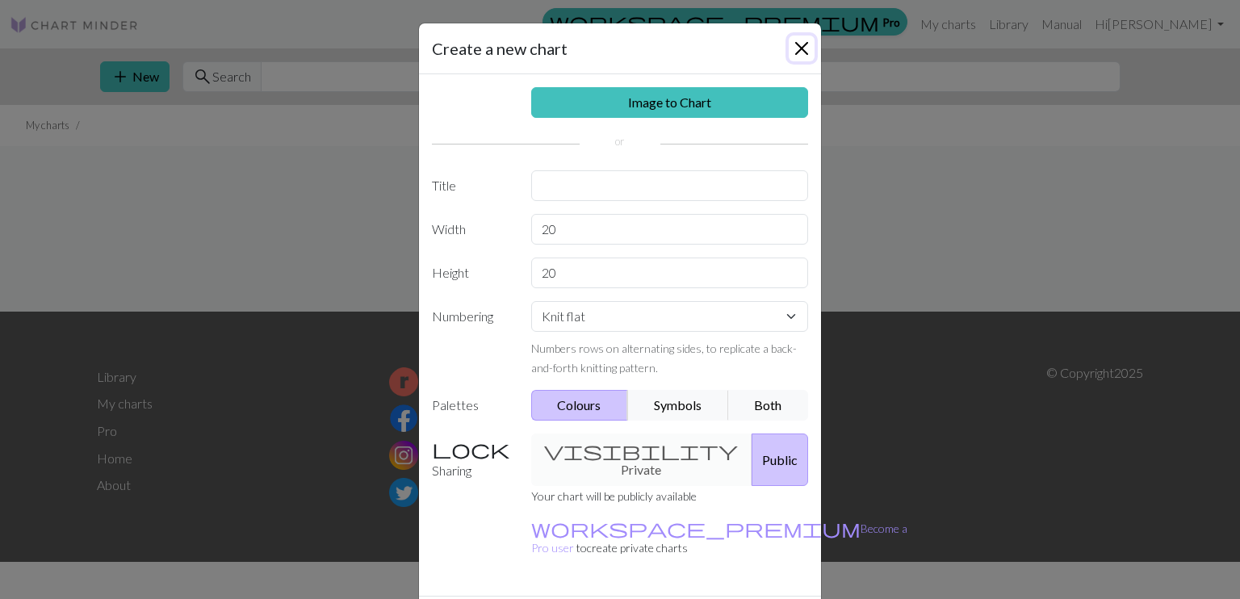
click at [799, 44] on button "Close" at bounding box center [802, 49] width 26 height 26
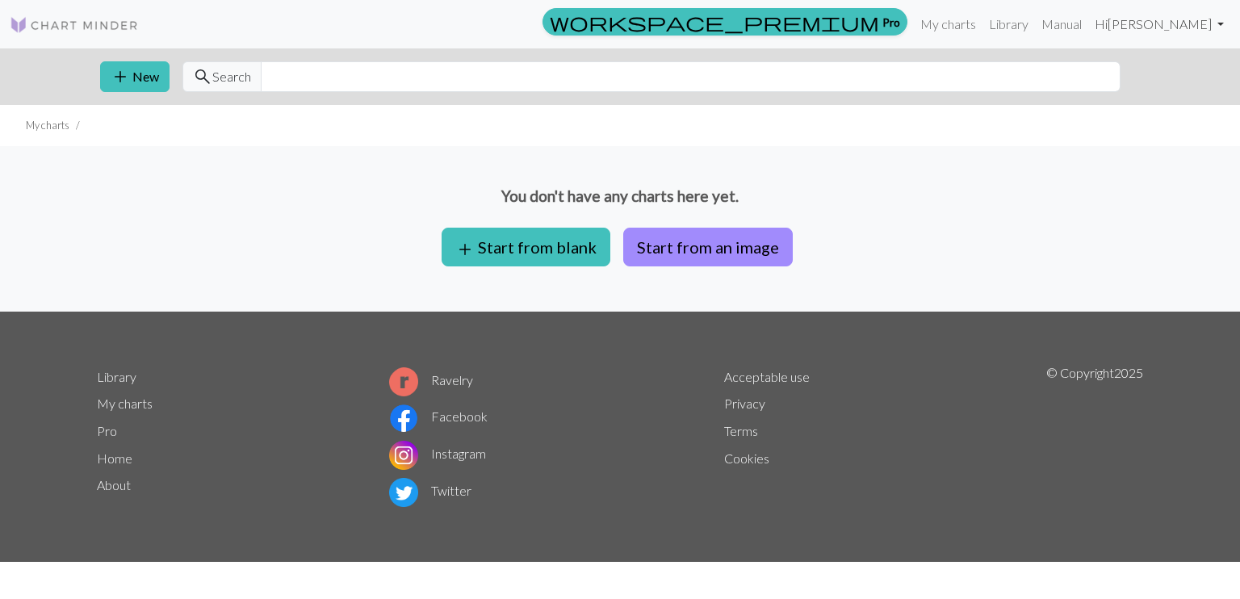
click at [1208, 30] on link "Hi Aino Ristolainen" at bounding box center [1159, 24] width 142 height 32
click at [1181, 76] on link "Account settings" at bounding box center [1164, 68] width 104 height 32
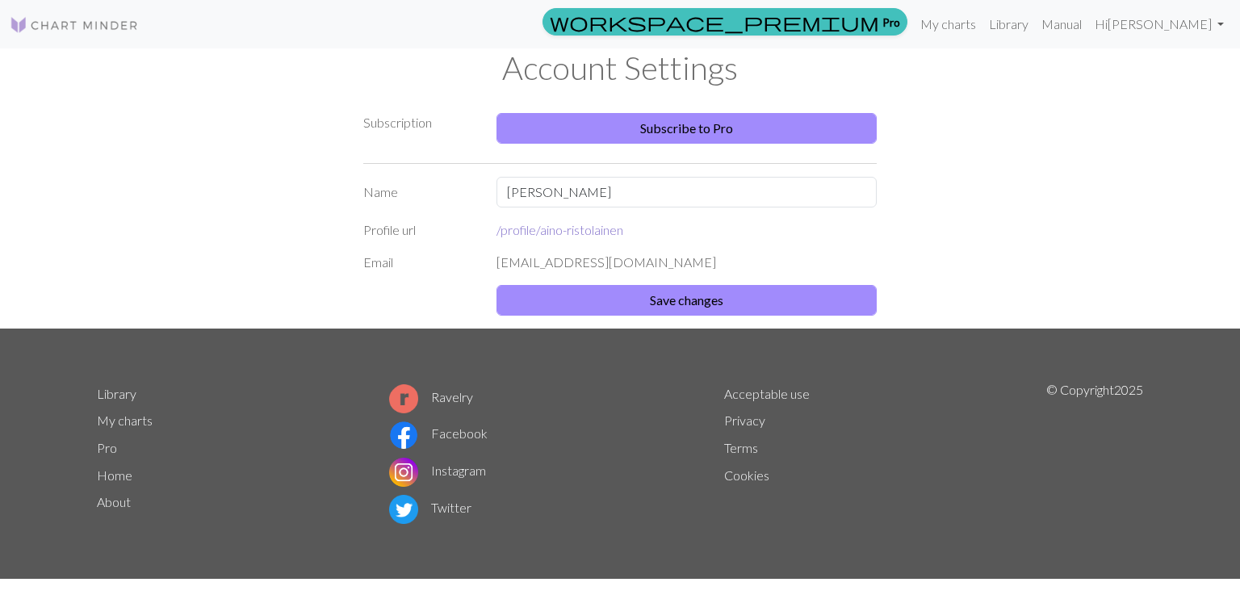
click at [593, 235] on link "/profile/ aino-ristolainen" at bounding box center [559, 229] width 127 height 15
click at [1203, 30] on link "Hi Aino Ristolainen" at bounding box center [1159, 24] width 142 height 32
click at [82, 23] on img at bounding box center [74, 24] width 129 height 19
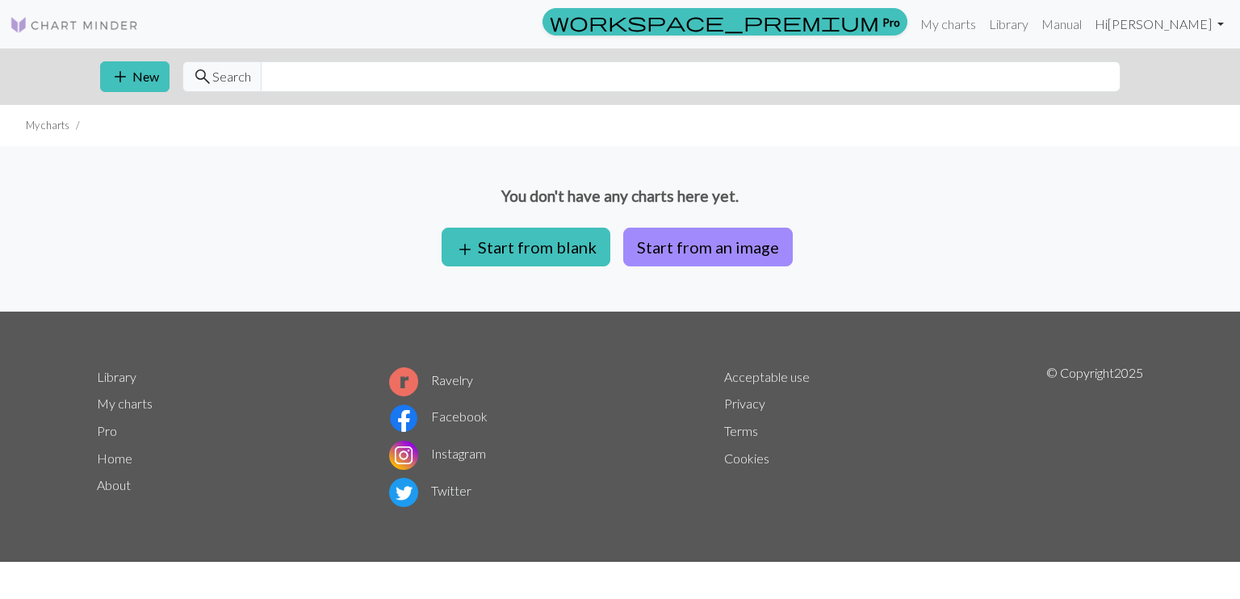
click at [1191, 31] on link "Hi Aino Ristolainen" at bounding box center [1159, 24] width 142 height 32
click at [1174, 73] on link "Account settings" at bounding box center [1164, 68] width 104 height 32
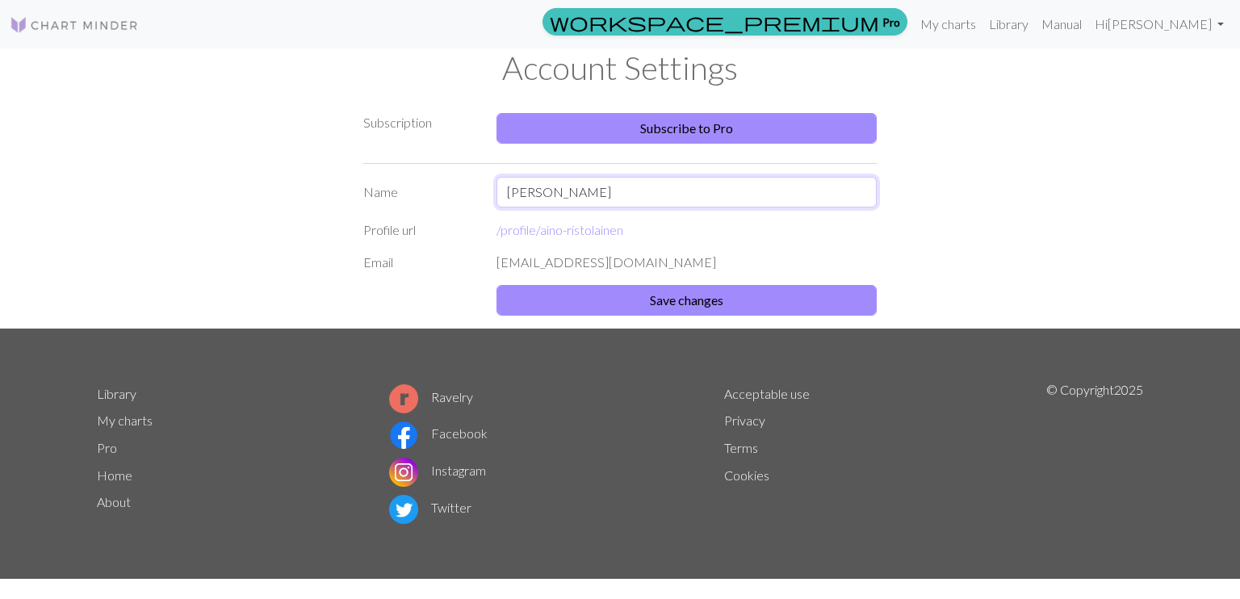
click at [610, 190] on input "Aino Ristolainen" at bounding box center [686, 192] width 380 height 31
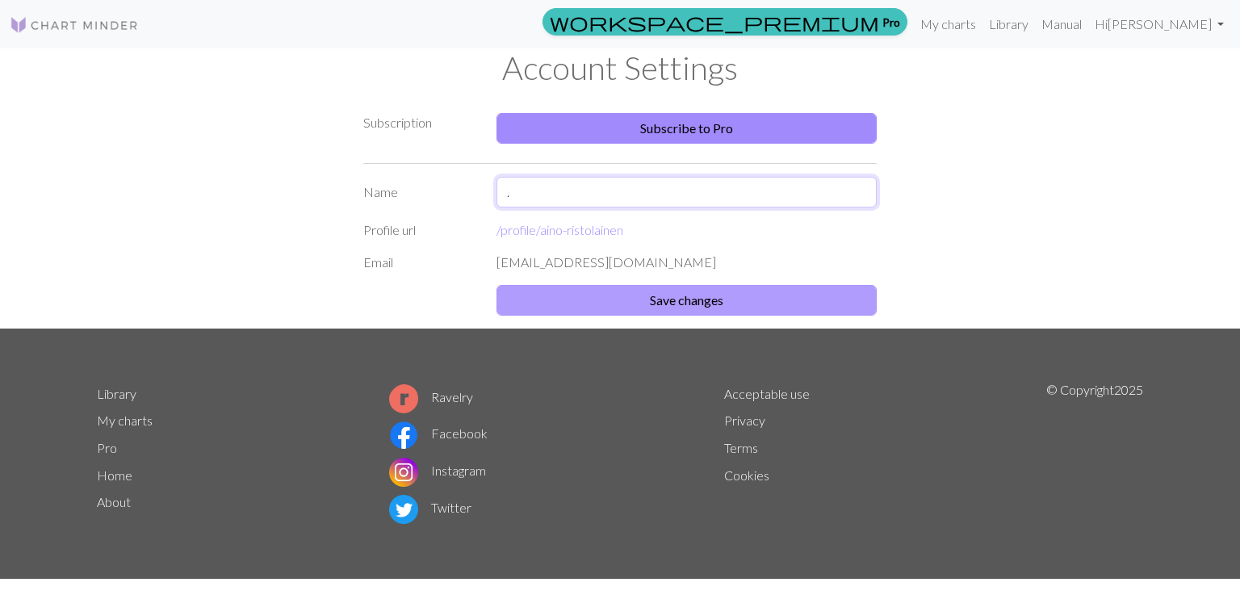
type input "."
click at [646, 295] on button "Save changes" at bounding box center [686, 300] width 380 height 31
click at [1159, 23] on link "Hi Aino Ristolainen" at bounding box center [1159, 24] width 142 height 32
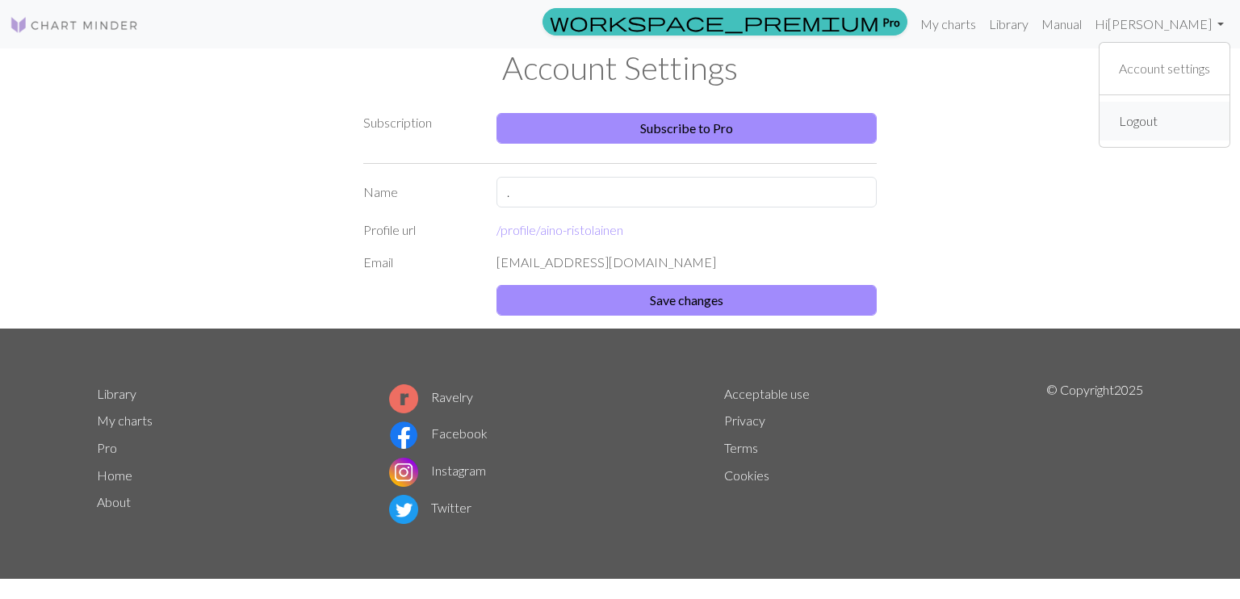
click at [1147, 121] on link "Logout" at bounding box center [1138, 121] width 52 height 32
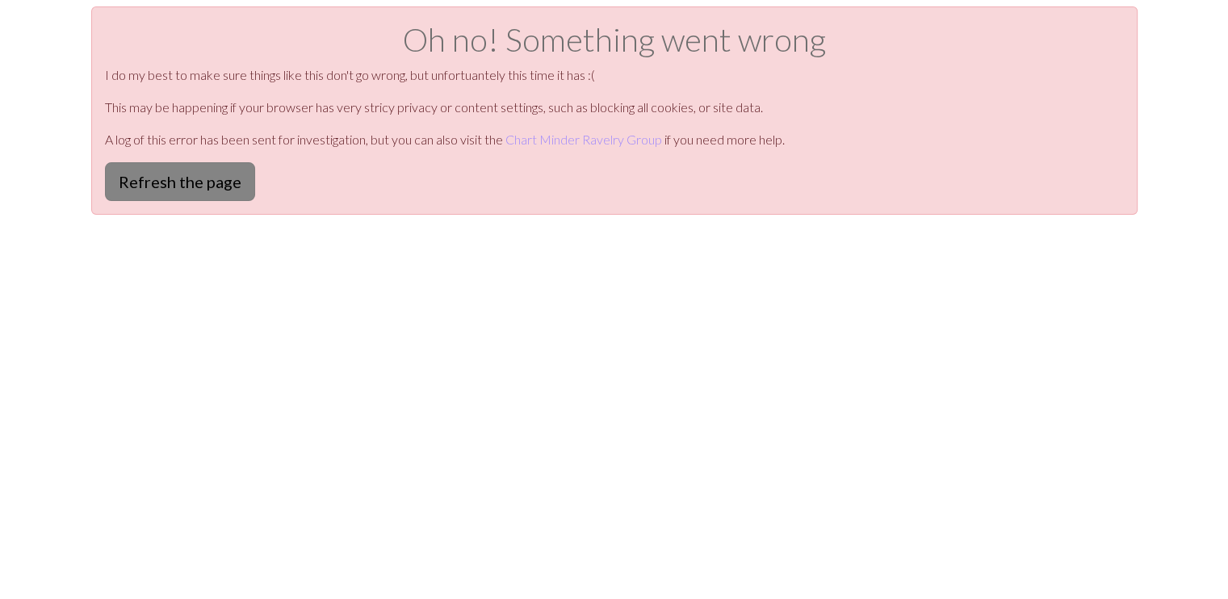
click at [203, 182] on button "Refresh the page" at bounding box center [180, 181] width 150 height 39
